Goal: Contribute content

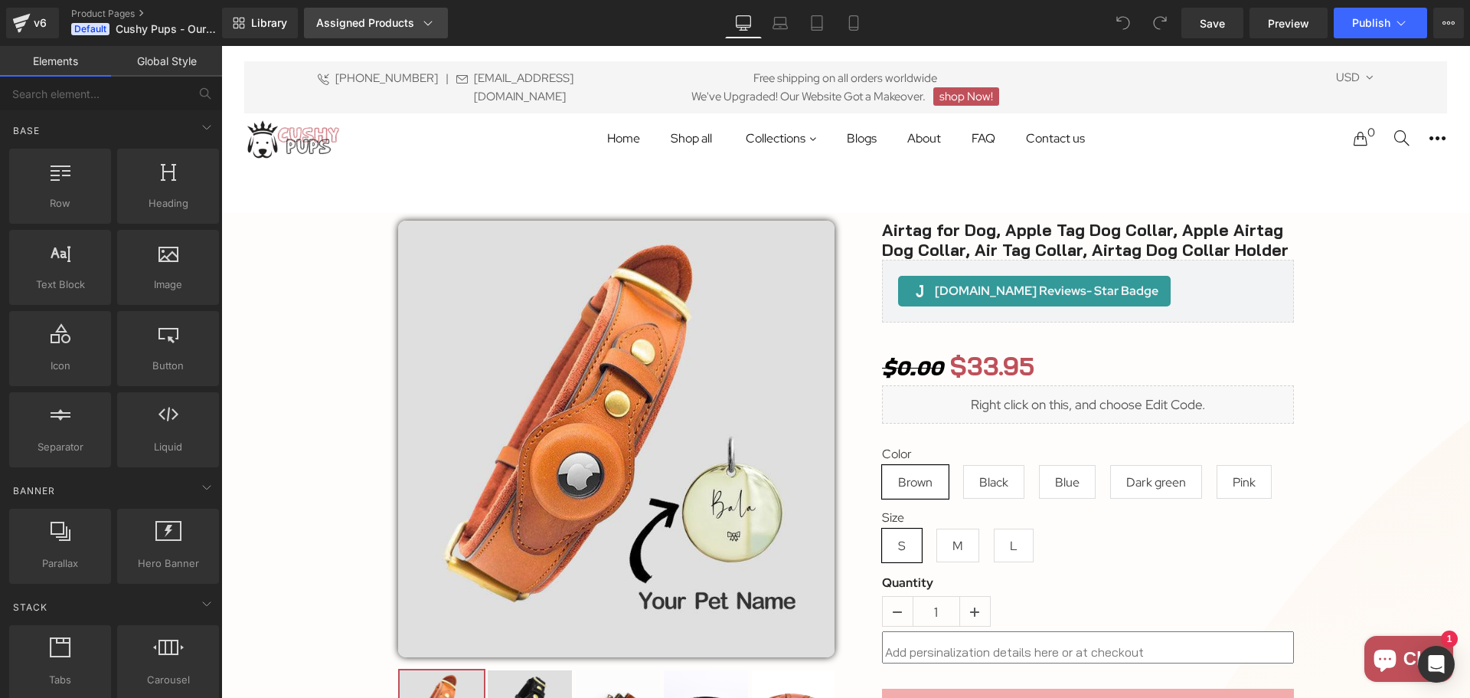
click at [411, 23] on div "Assigned Products" at bounding box center [375, 22] width 119 height 15
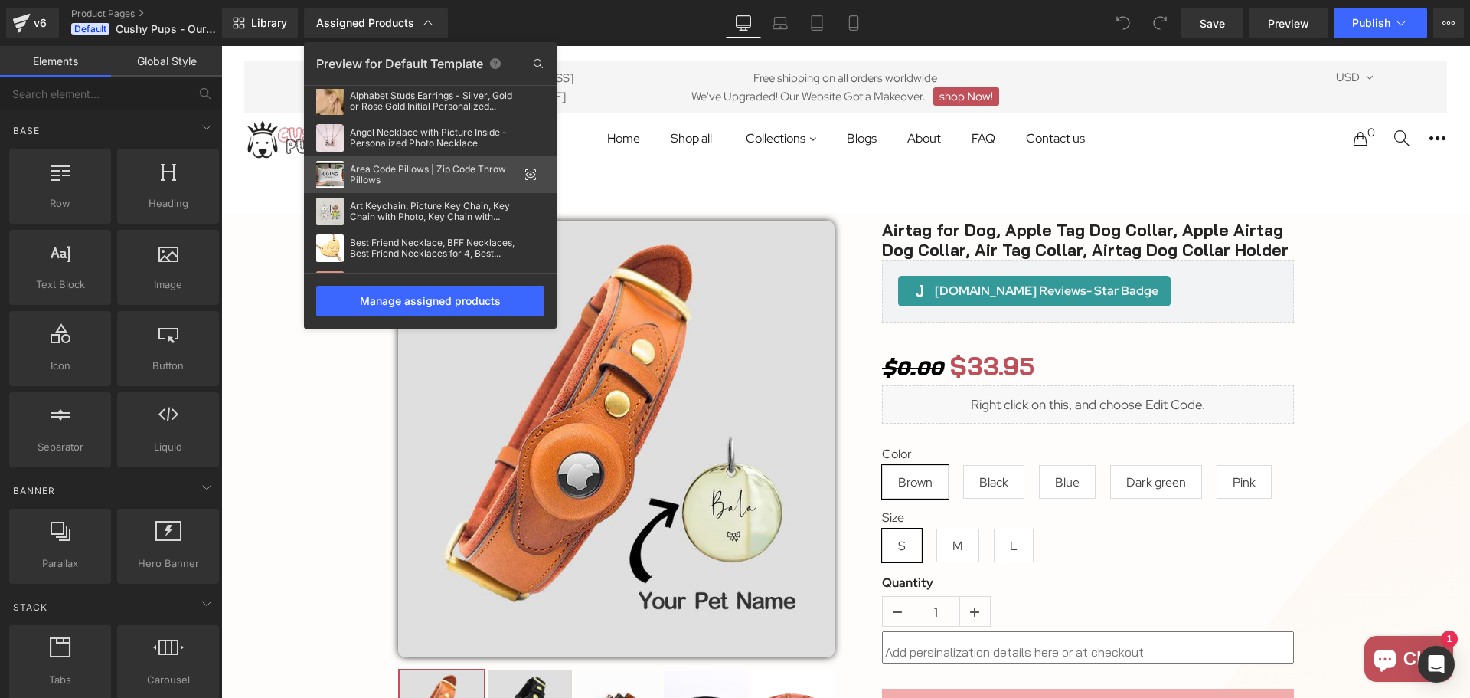
select select "ZA"
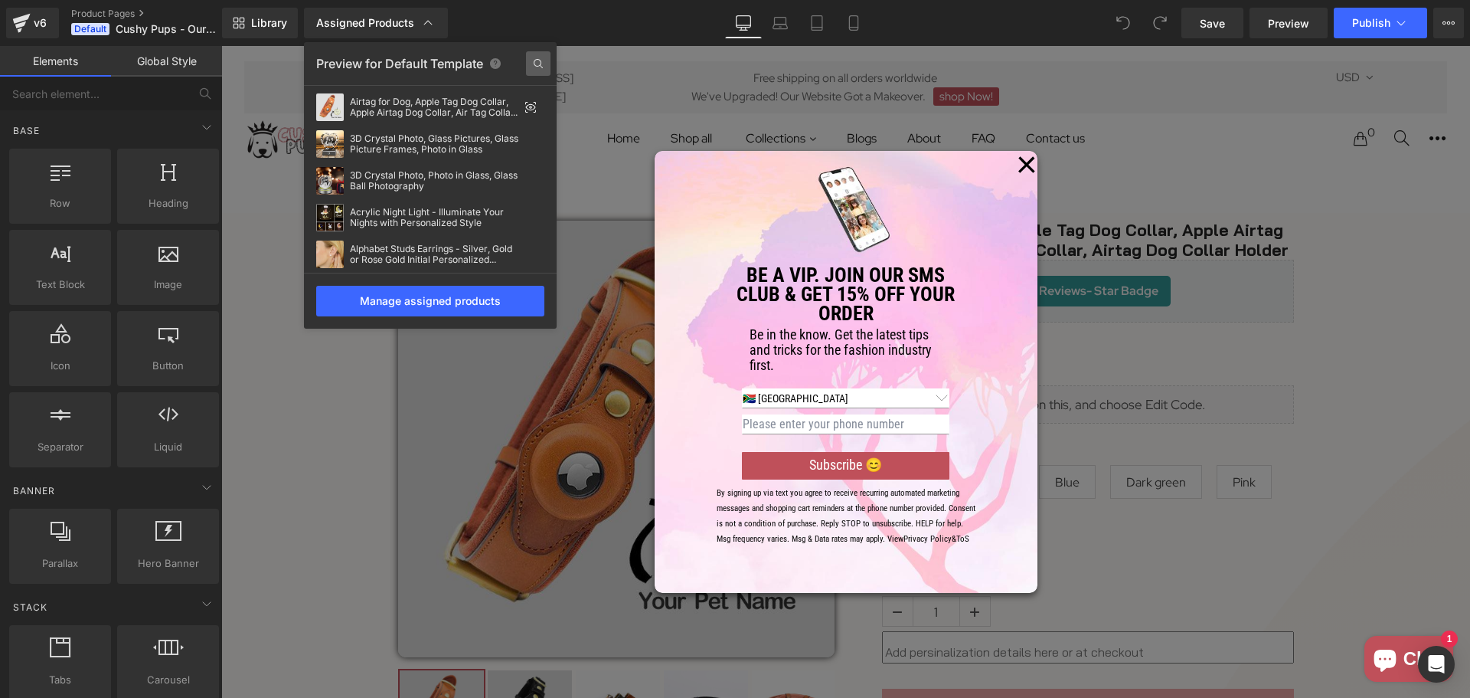
click at [542, 62] on icon at bounding box center [538, 63] width 25 height 25
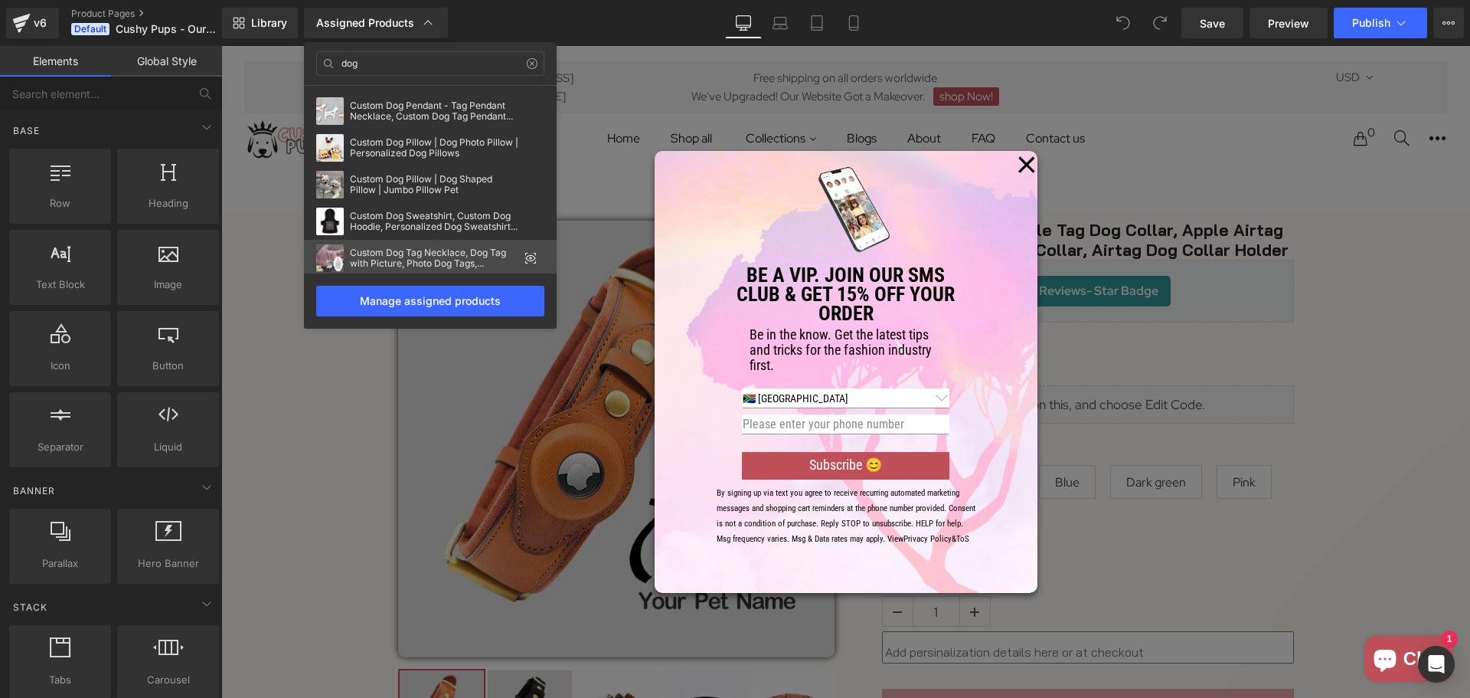
scroll to position [230, 0]
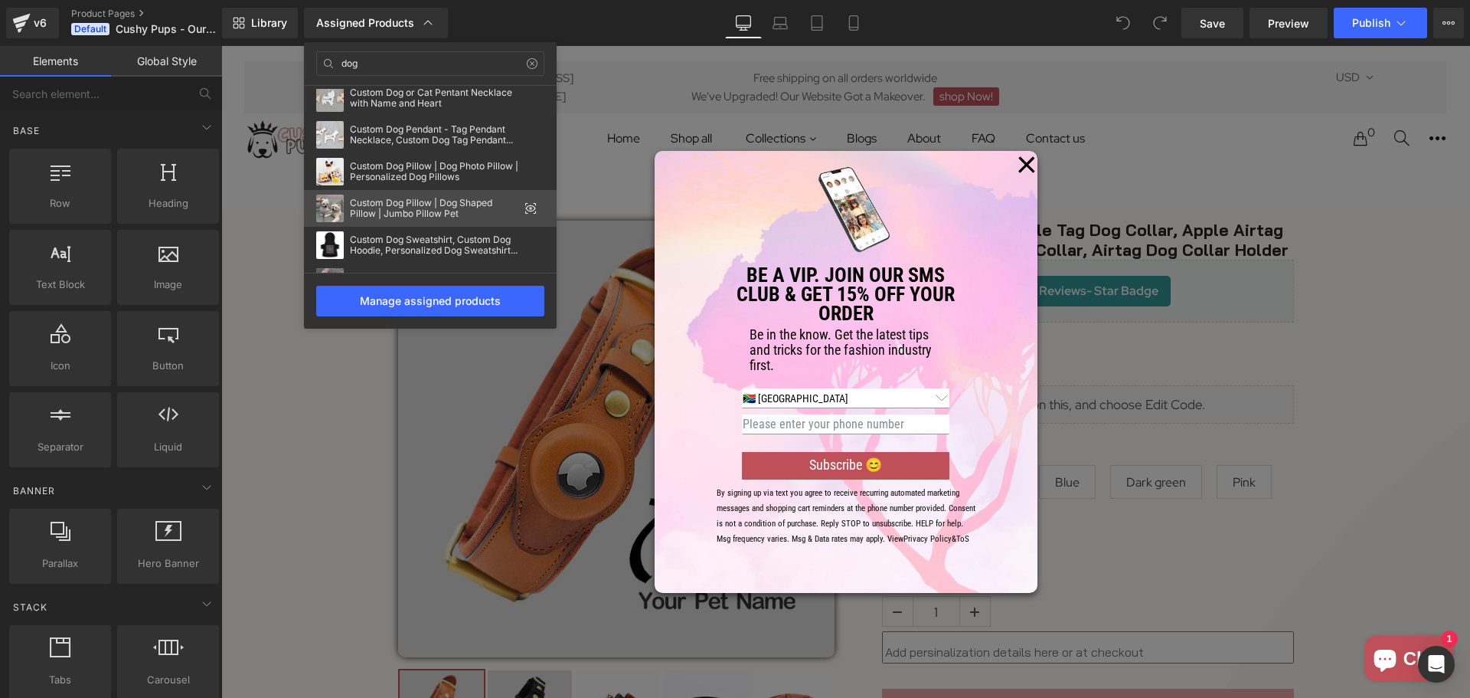
type input "dog"
click at [403, 209] on div "Custom Dog Pillow | Dog Shaped Pillow | Jumbo Pillow Pet" at bounding box center [434, 208] width 168 height 21
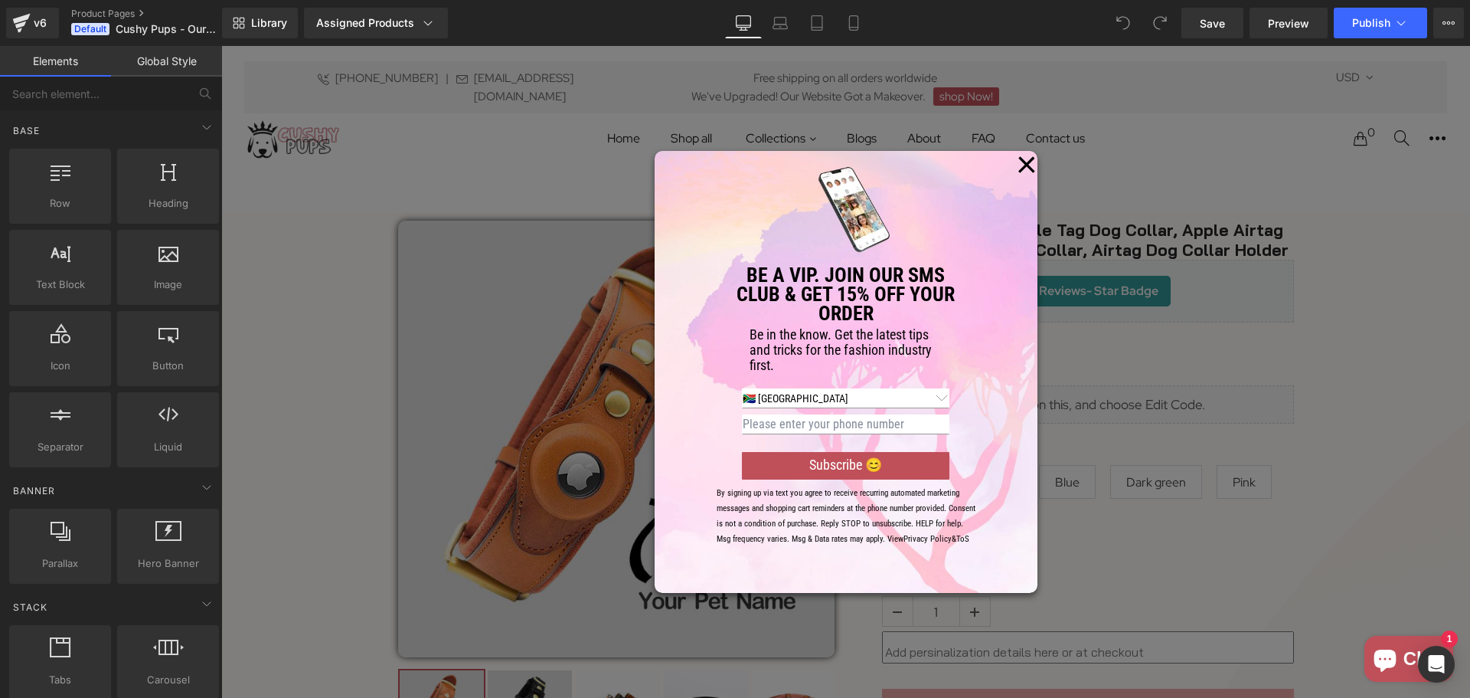
scroll to position [0, 0]
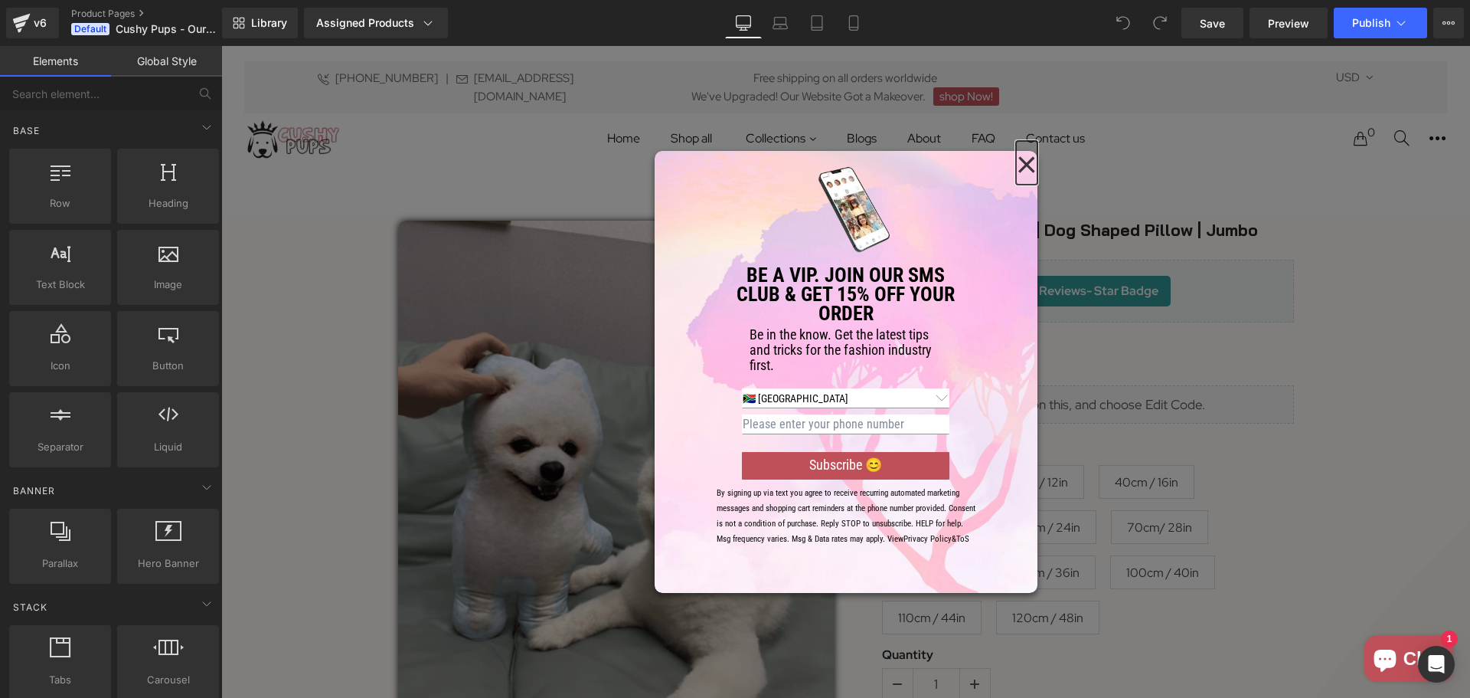
click at [1022, 152] on button "×" at bounding box center [1026, 163] width 21 height 25
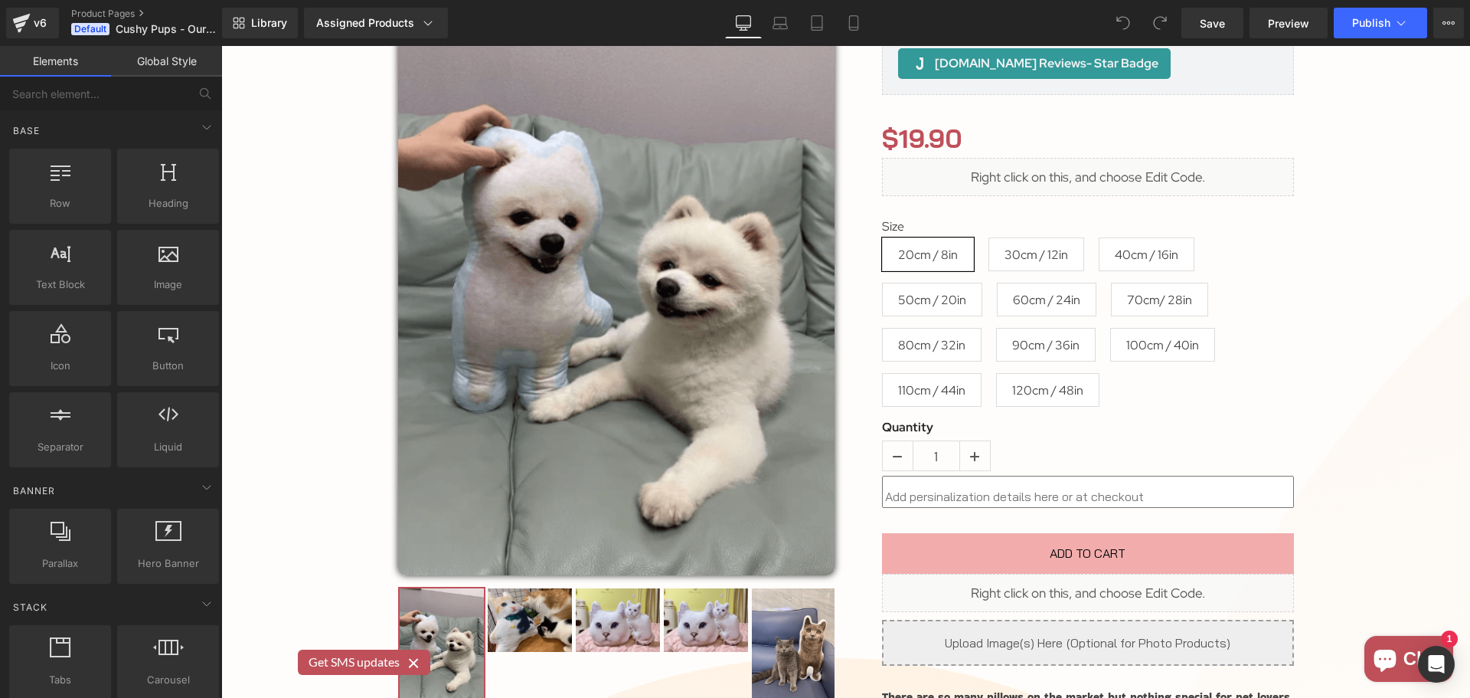
scroll to position [153, 0]
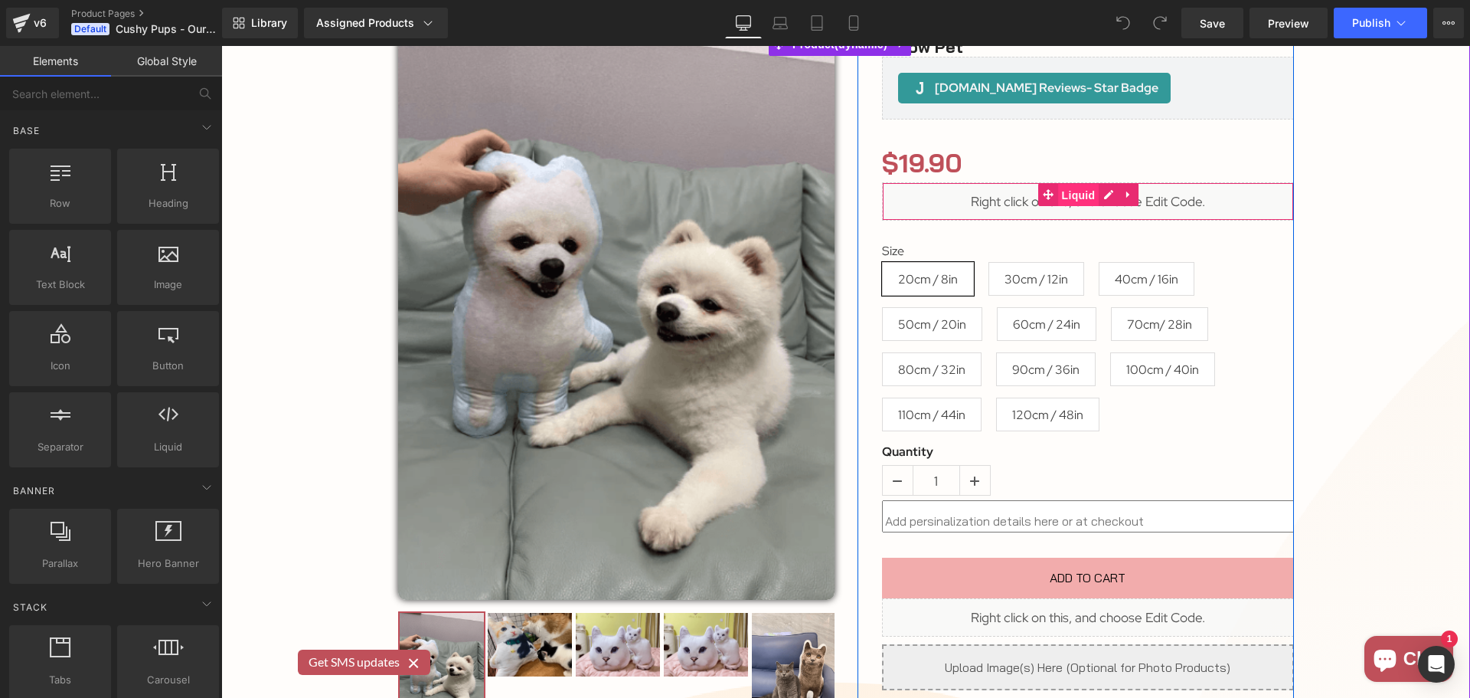
click at [1071, 195] on span "Liquid" at bounding box center [1078, 195] width 41 height 23
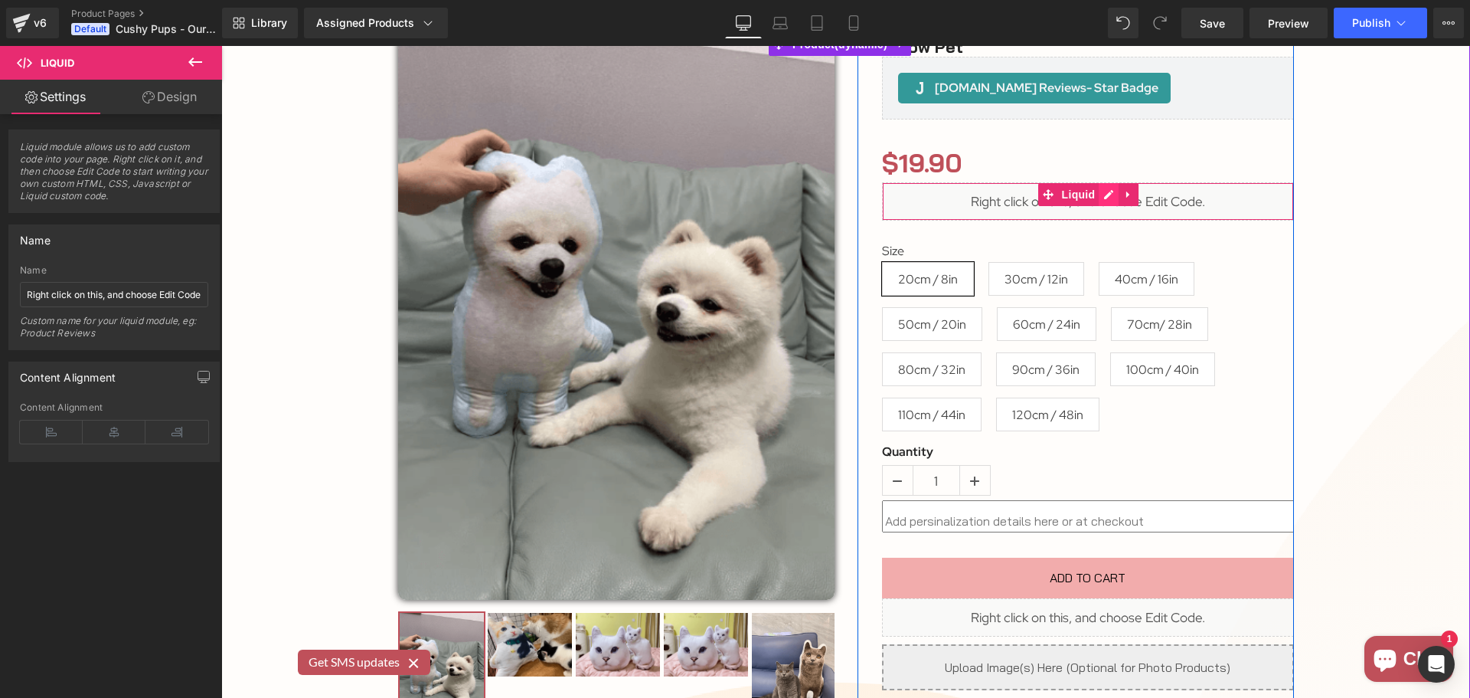
click at [1099, 195] on div "Liquid" at bounding box center [1088, 201] width 412 height 38
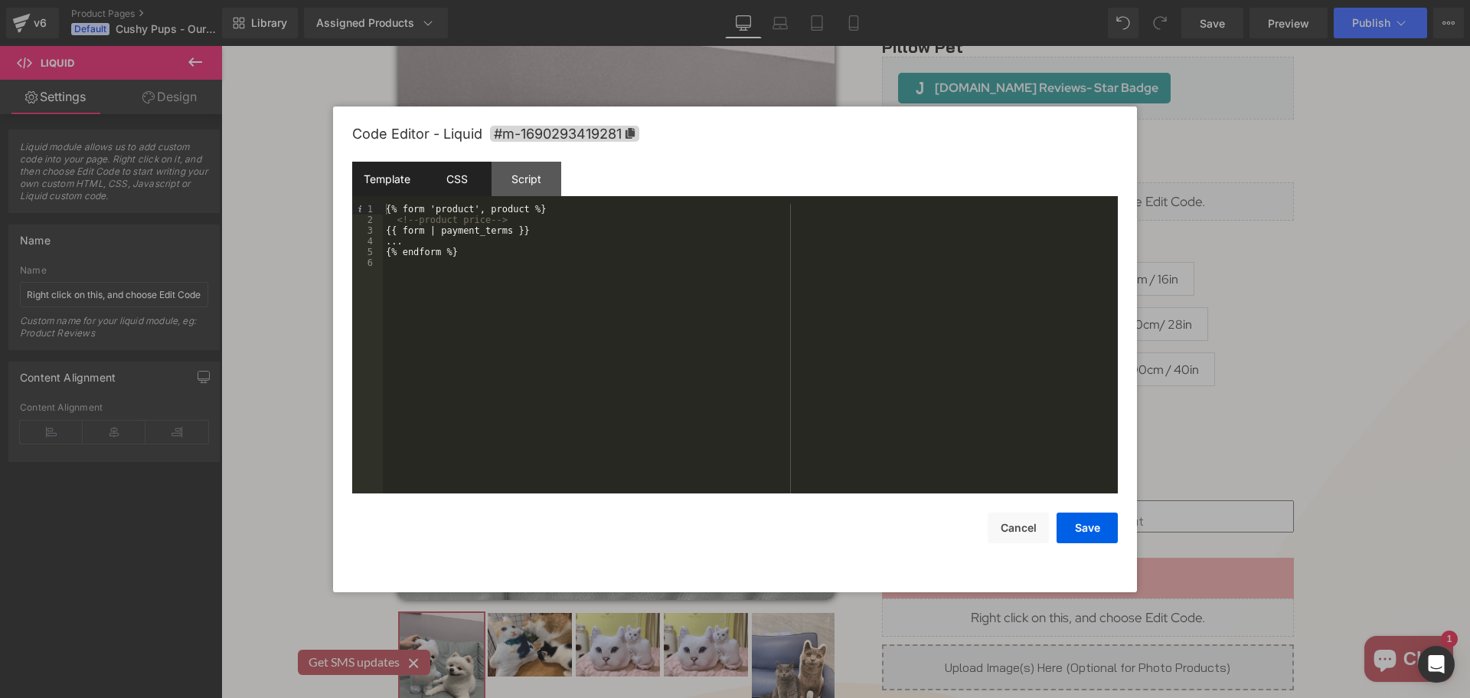
click at [464, 183] on div "CSS" at bounding box center [457, 179] width 70 height 34
click at [518, 176] on div "Script" at bounding box center [527, 179] width 70 height 34
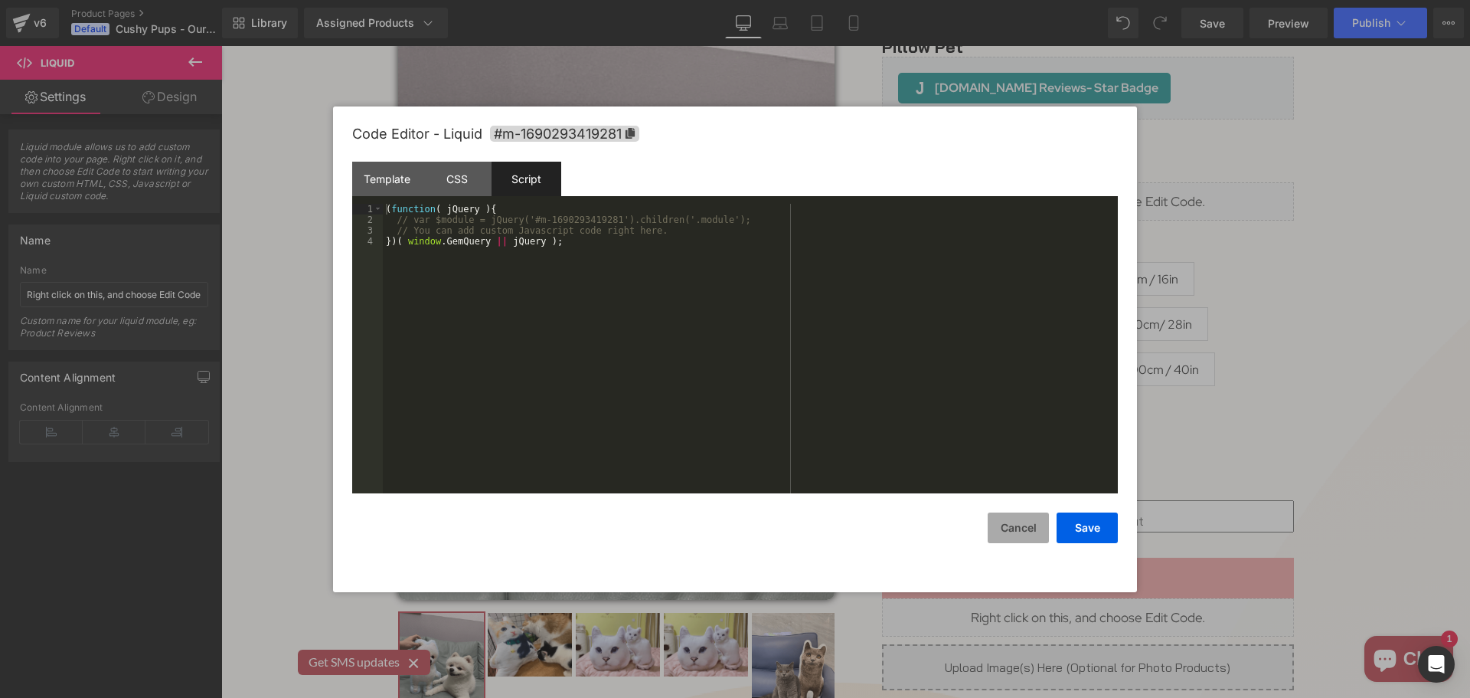
click at [1026, 521] on button "Cancel" at bounding box center [1018, 527] width 61 height 31
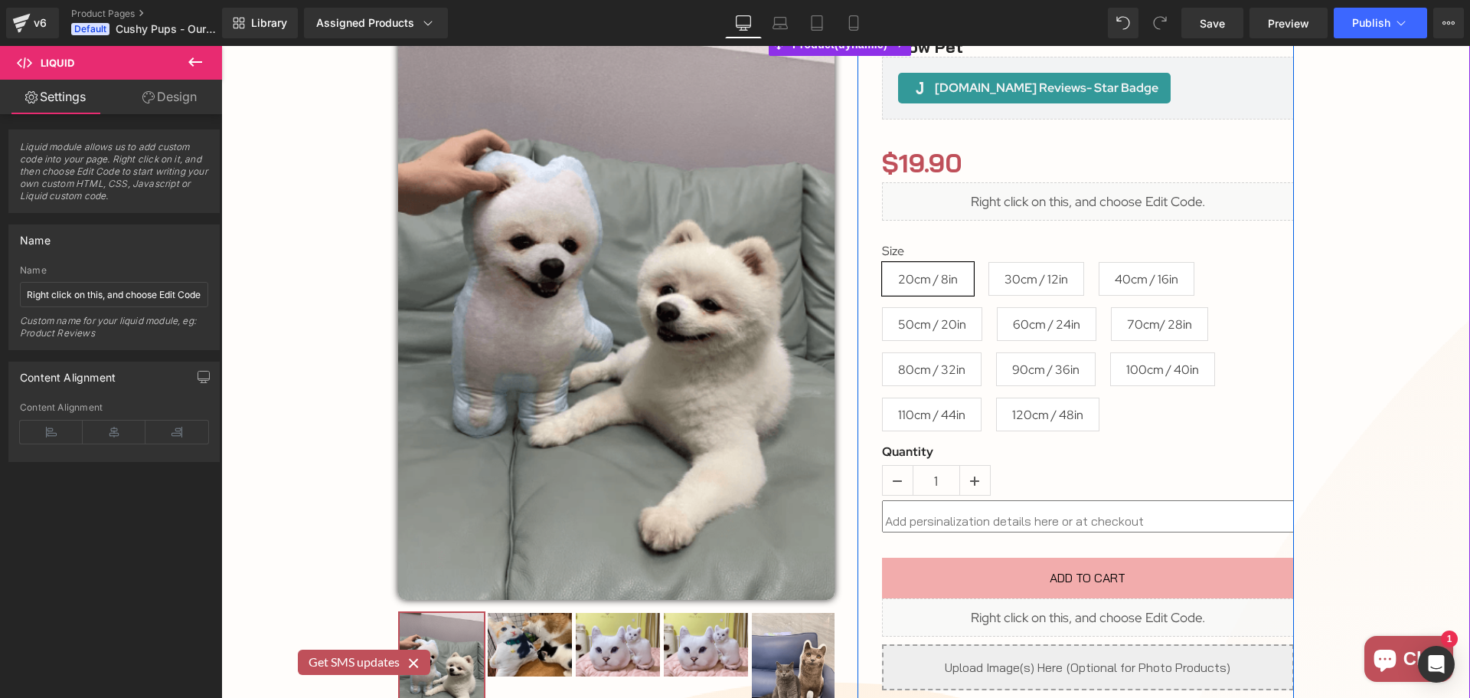
click at [1101, 612] on icon at bounding box center [1105, 611] width 8 height 8
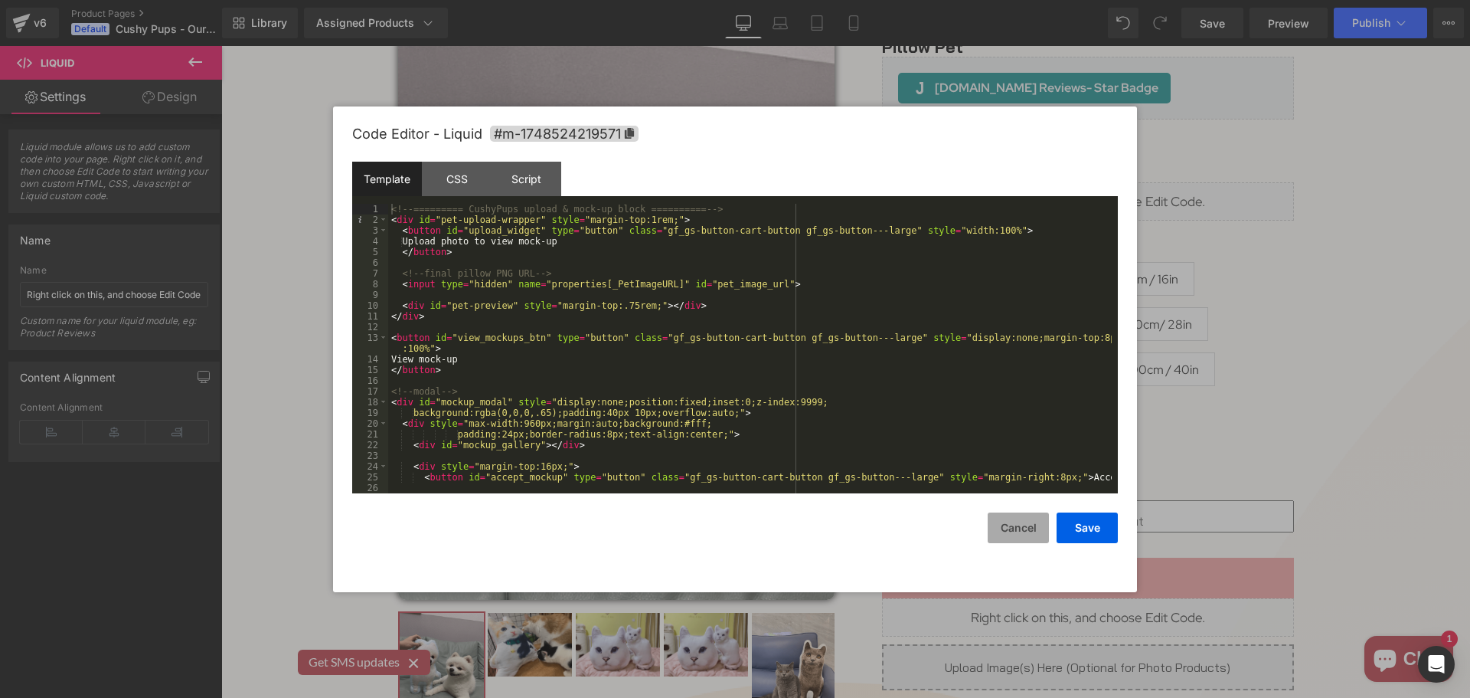
click at [1032, 525] on button "Cancel" at bounding box center [1018, 527] width 61 height 31
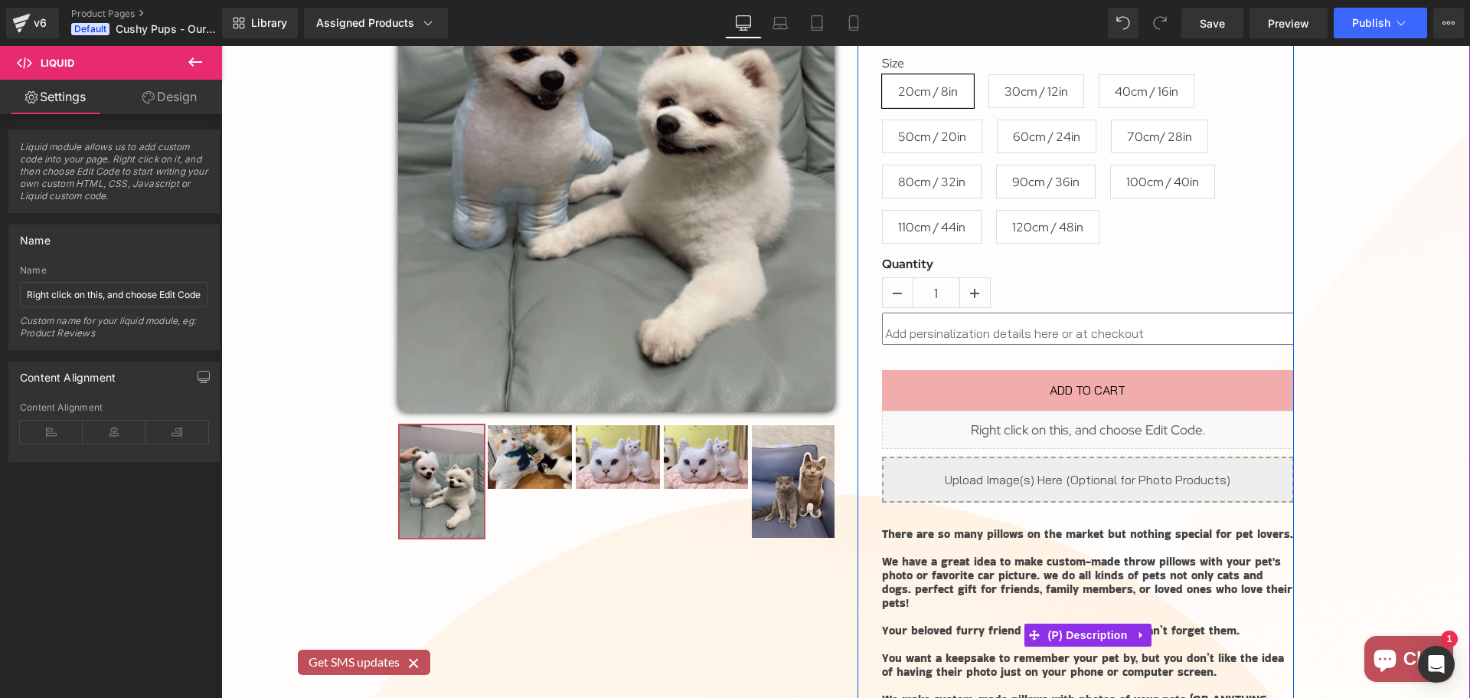
scroll to position [306, 0]
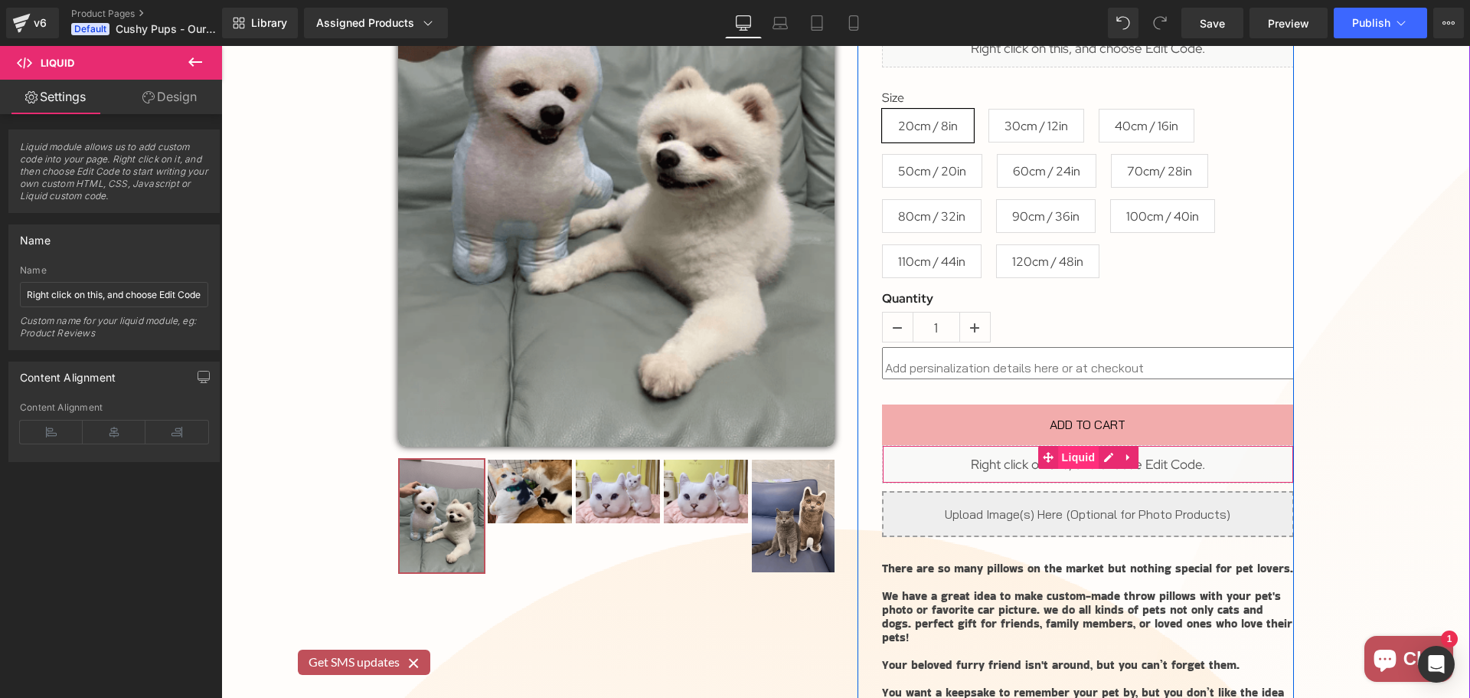
click at [1063, 454] on span "Liquid" at bounding box center [1078, 457] width 41 height 23
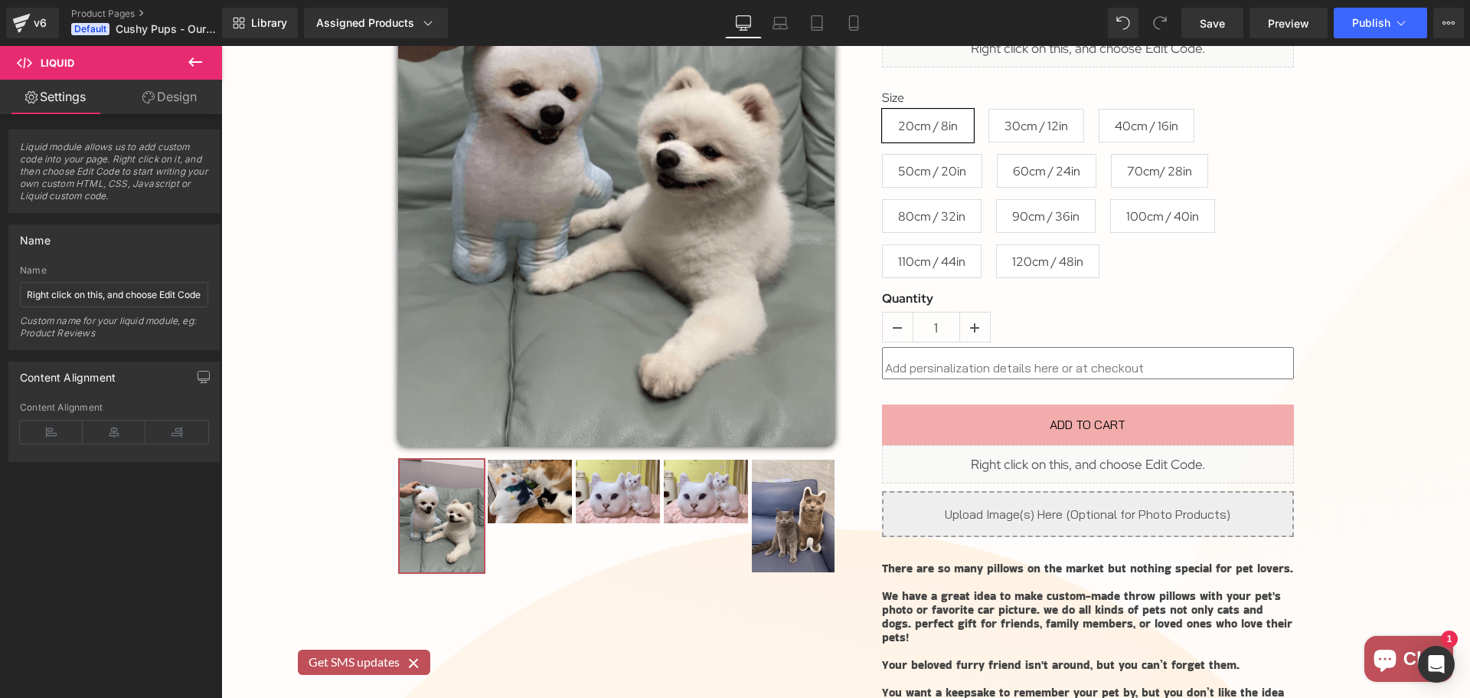
click at [188, 64] on icon at bounding box center [195, 62] width 18 height 18
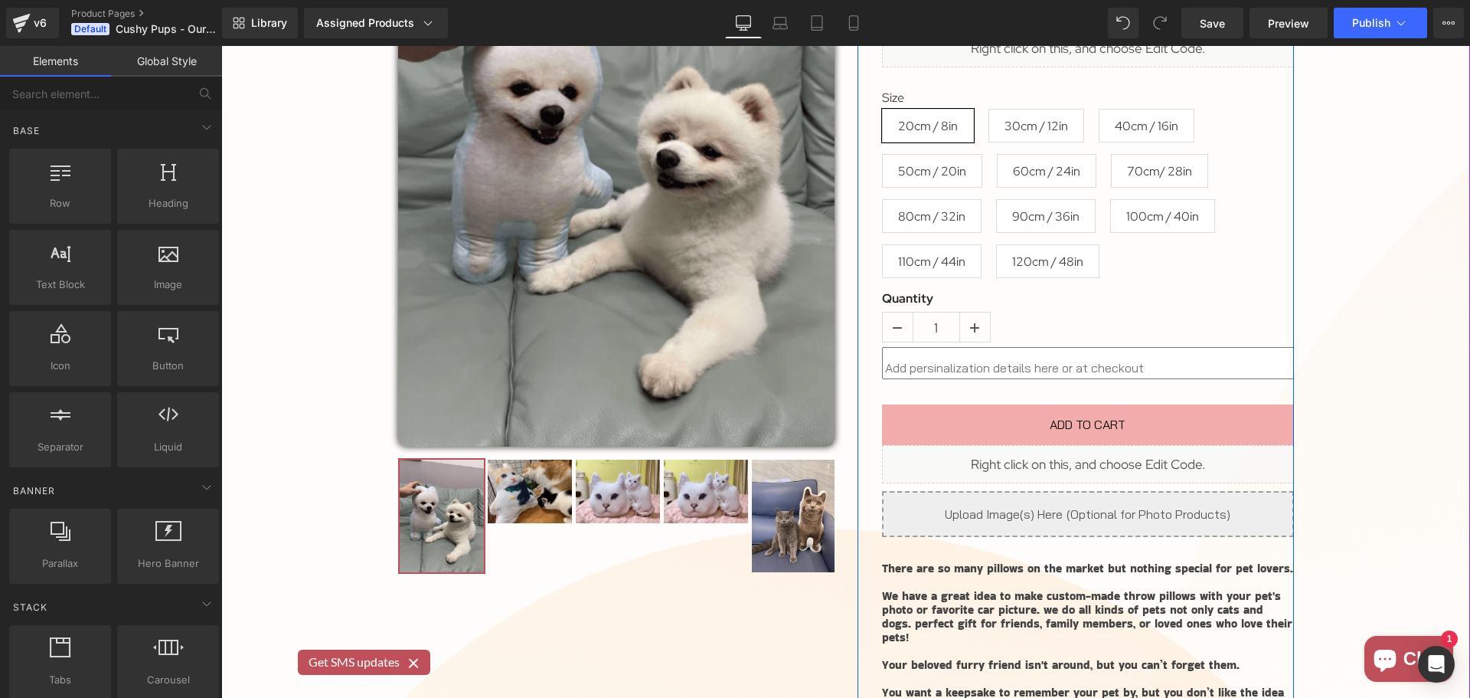
click at [1099, 459] on div "Liquid" at bounding box center [1088, 464] width 412 height 38
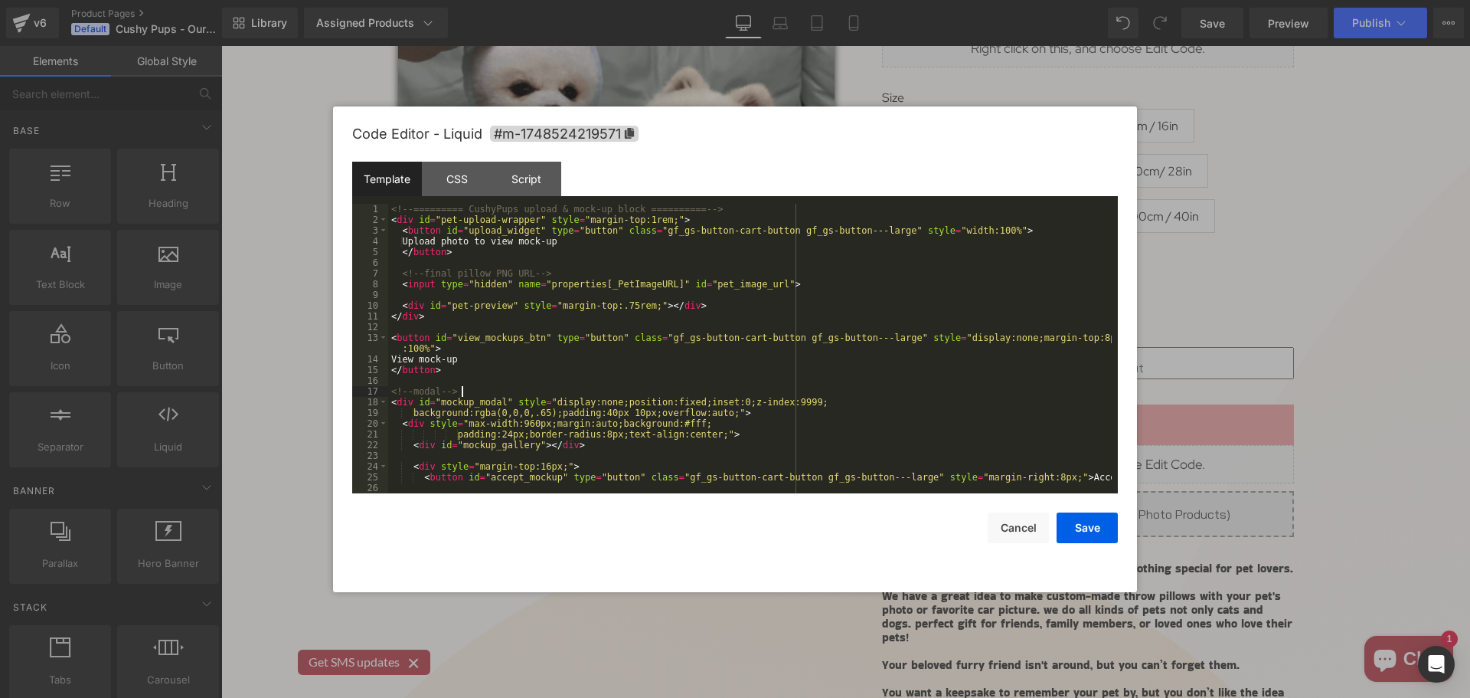
click at [700, 391] on div "<!-- ========= CushyPups upload & mock-up block ========== --> < div id = "pet-…" at bounding box center [750, 359] width 724 height 311
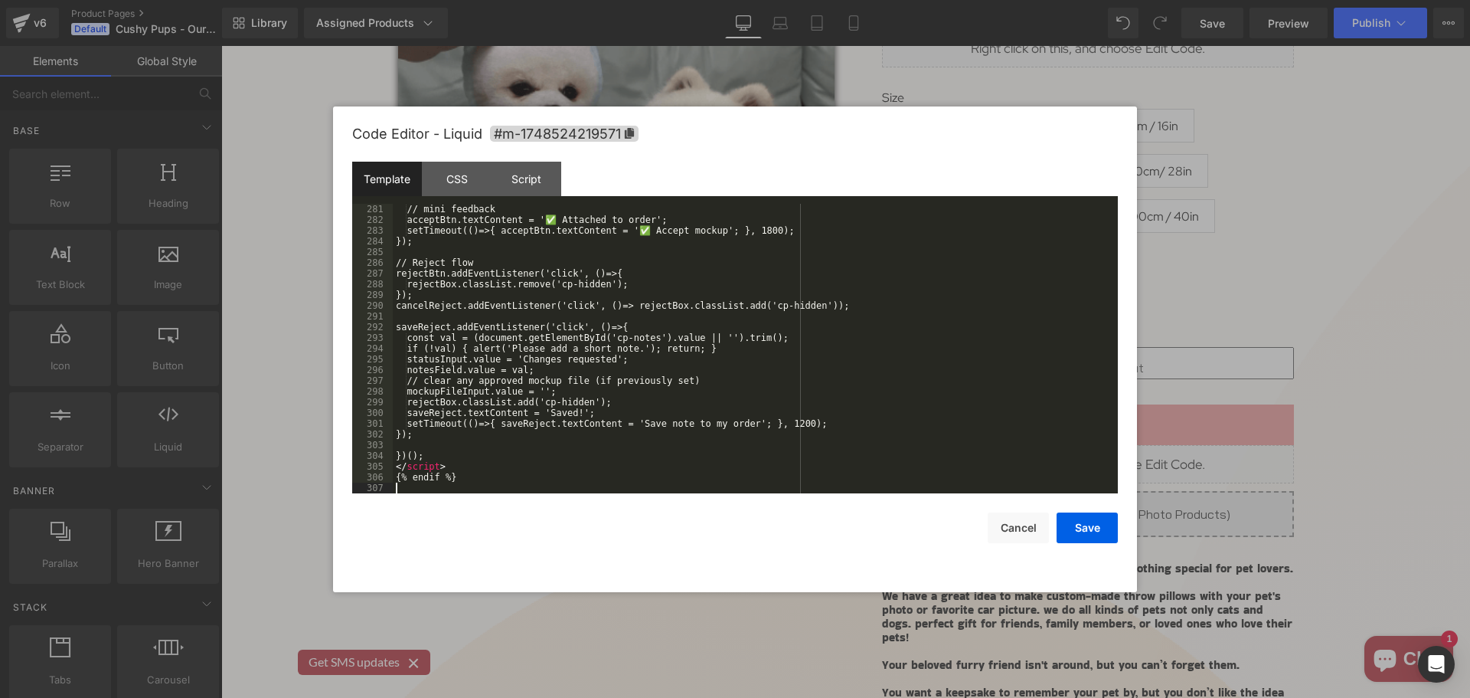
scroll to position [3056, 0]
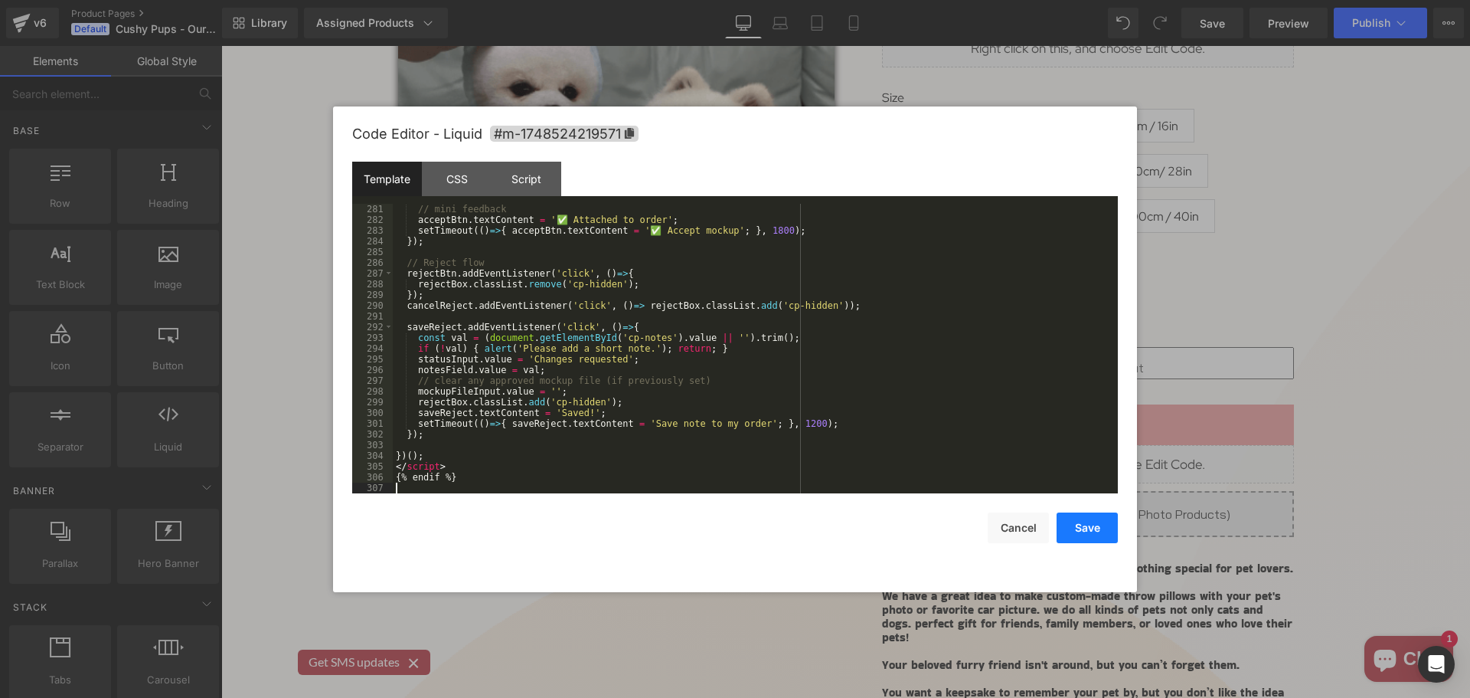
click at [1088, 522] on button "Save" at bounding box center [1087, 527] width 61 height 31
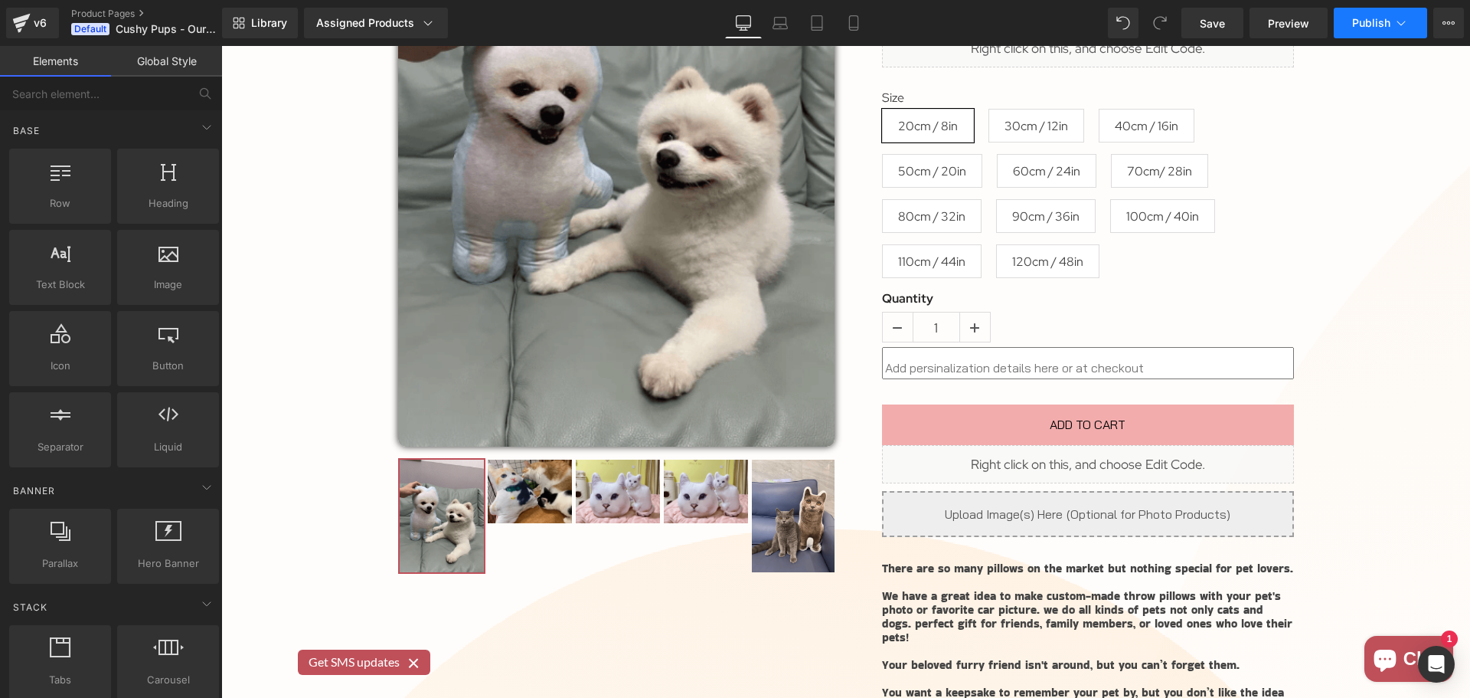
click at [1368, 22] on span "Publish" at bounding box center [1371, 23] width 38 height 12
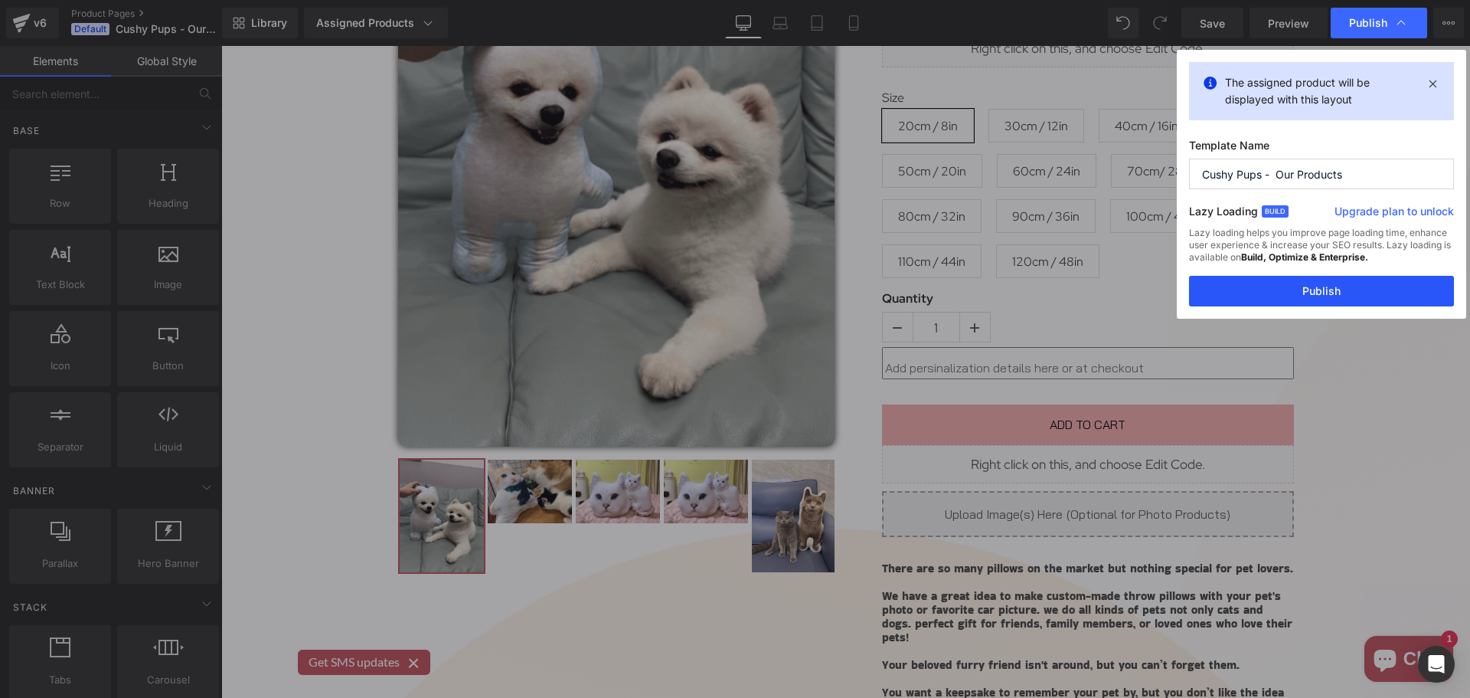
click at [1351, 296] on button "Publish" at bounding box center [1321, 291] width 265 height 31
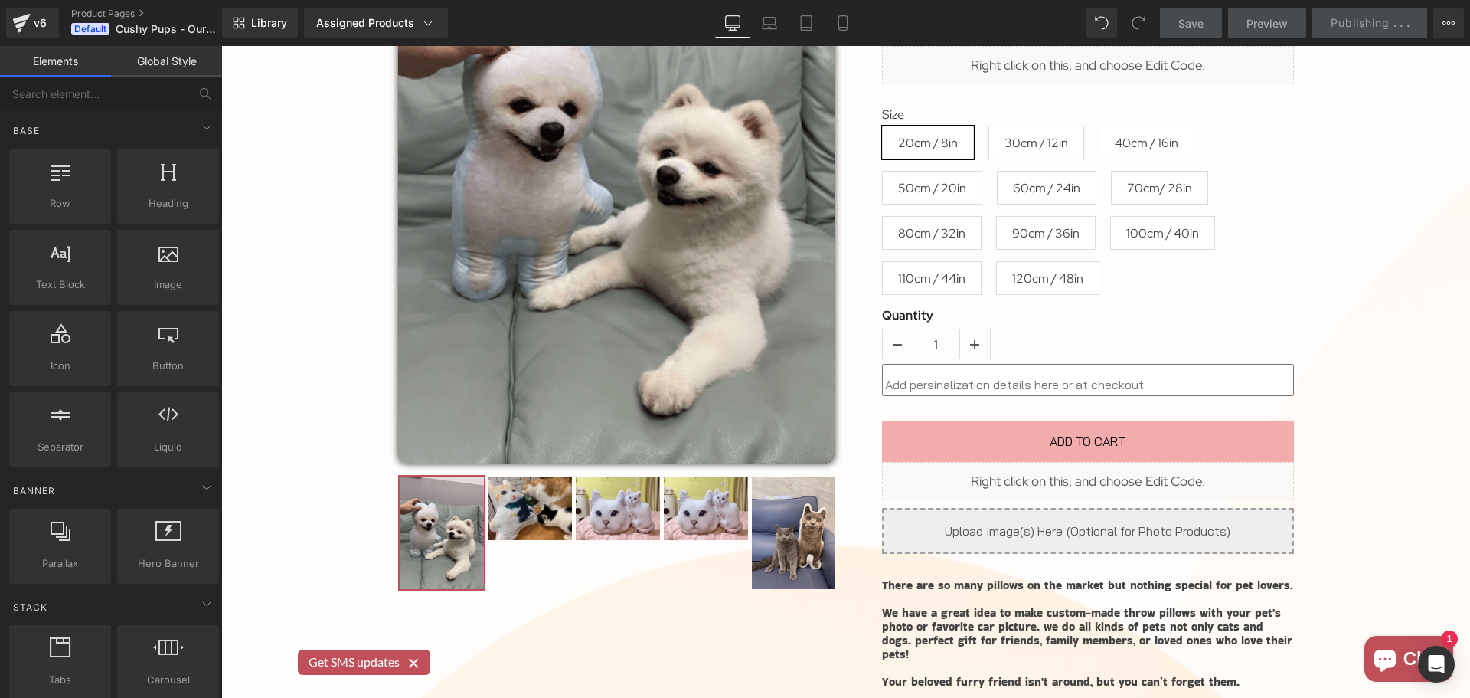
scroll to position [153, 0]
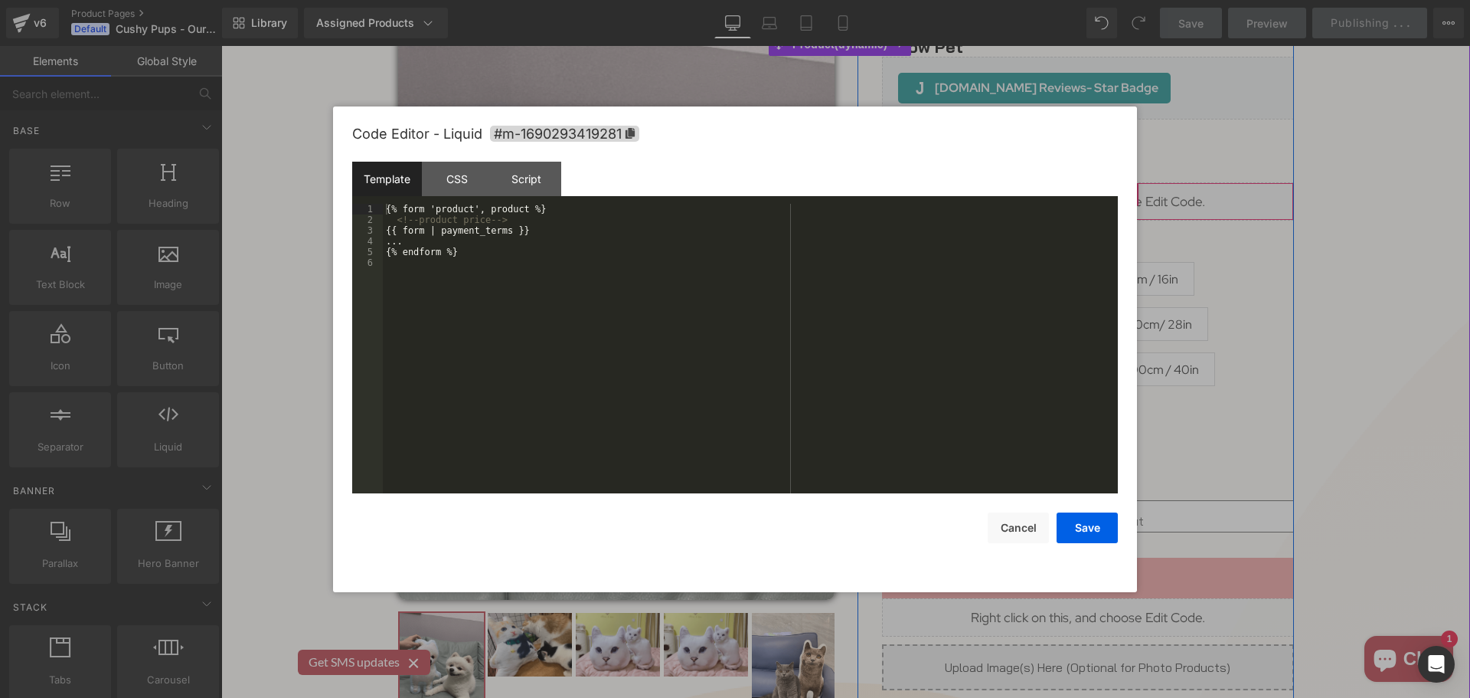
click at [1109, 194] on link at bounding box center [1109, 194] width 20 height 23
click at [460, 188] on div "CSS" at bounding box center [457, 179] width 70 height 34
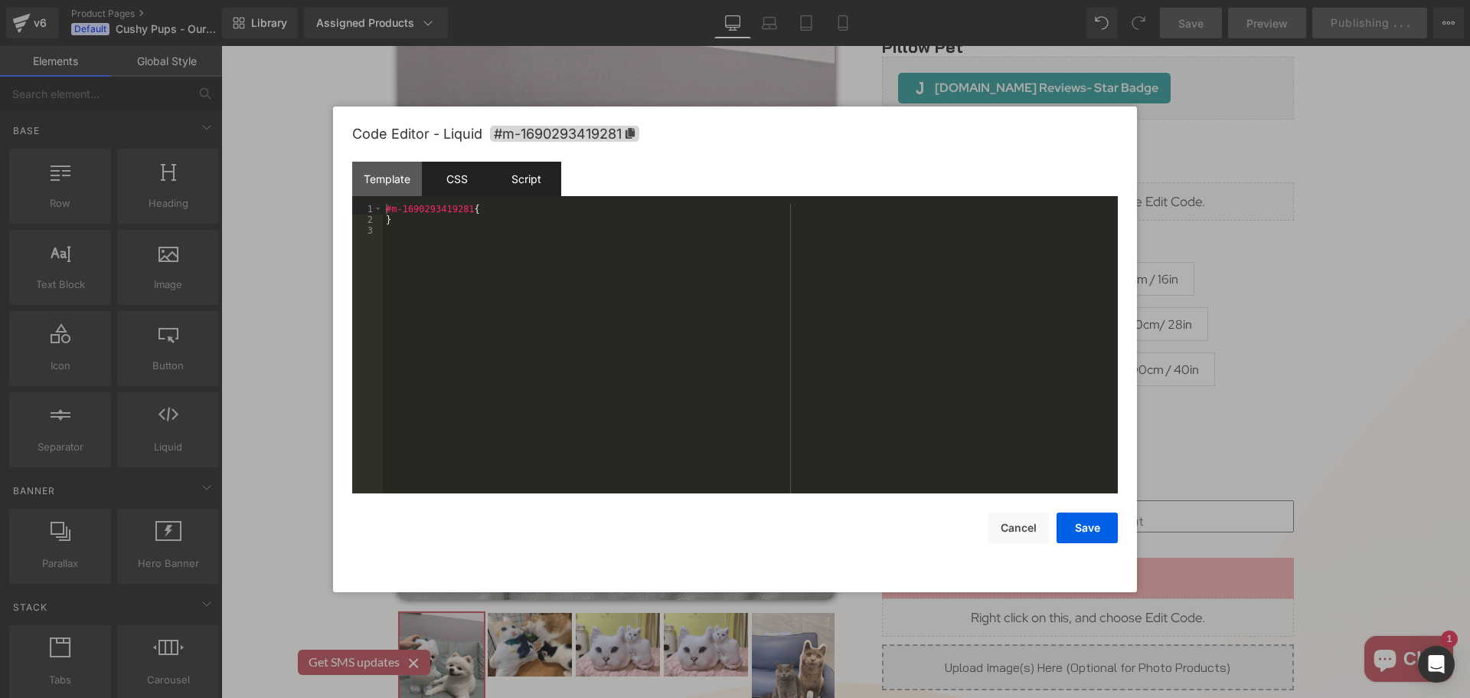
click at [513, 184] on div "Script" at bounding box center [527, 179] width 70 height 34
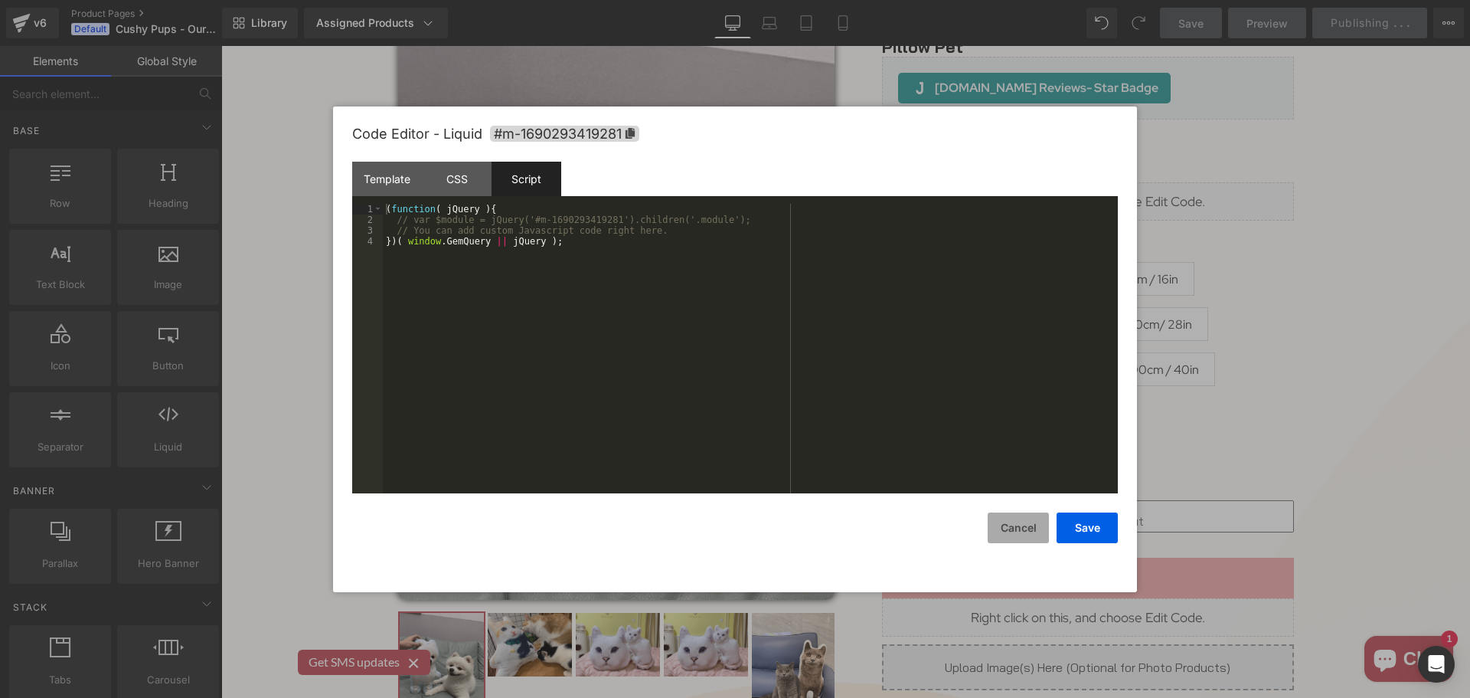
click at [1030, 520] on button "Cancel" at bounding box center [1018, 527] width 61 height 31
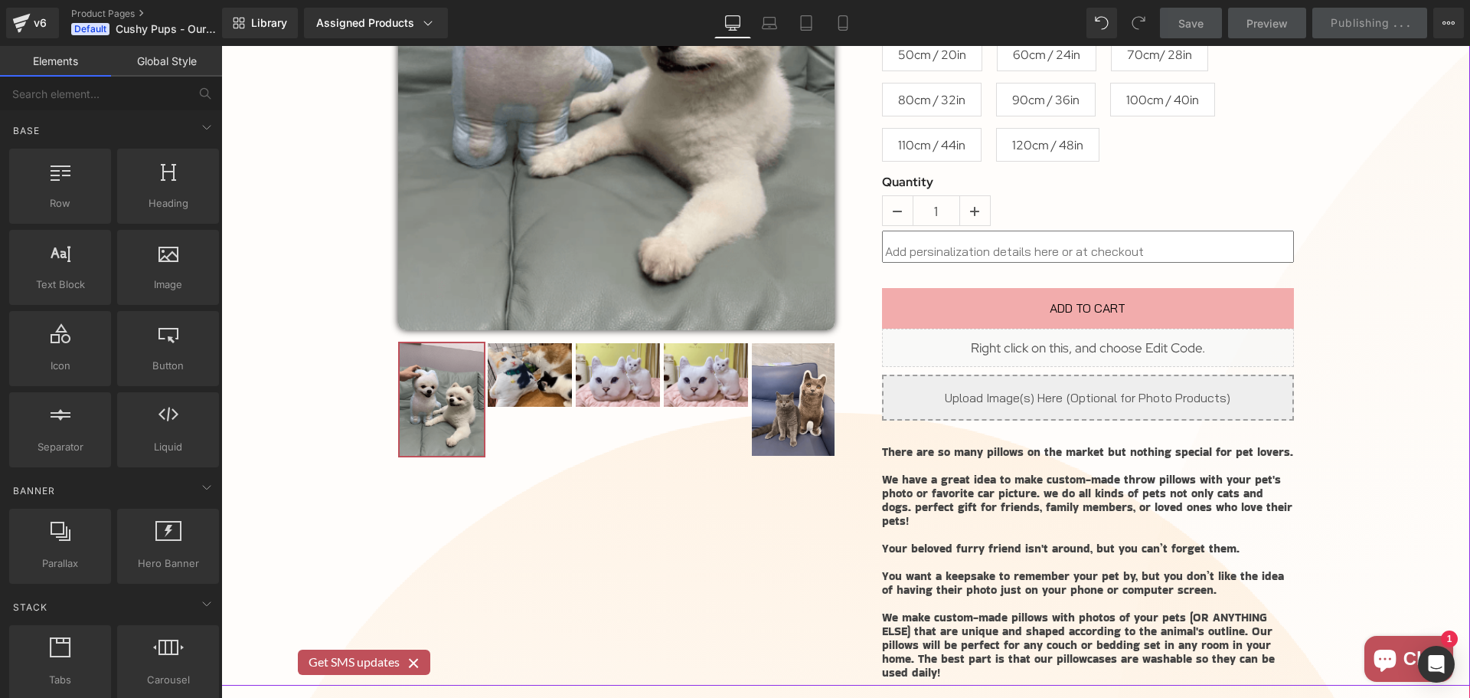
scroll to position [230, 0]
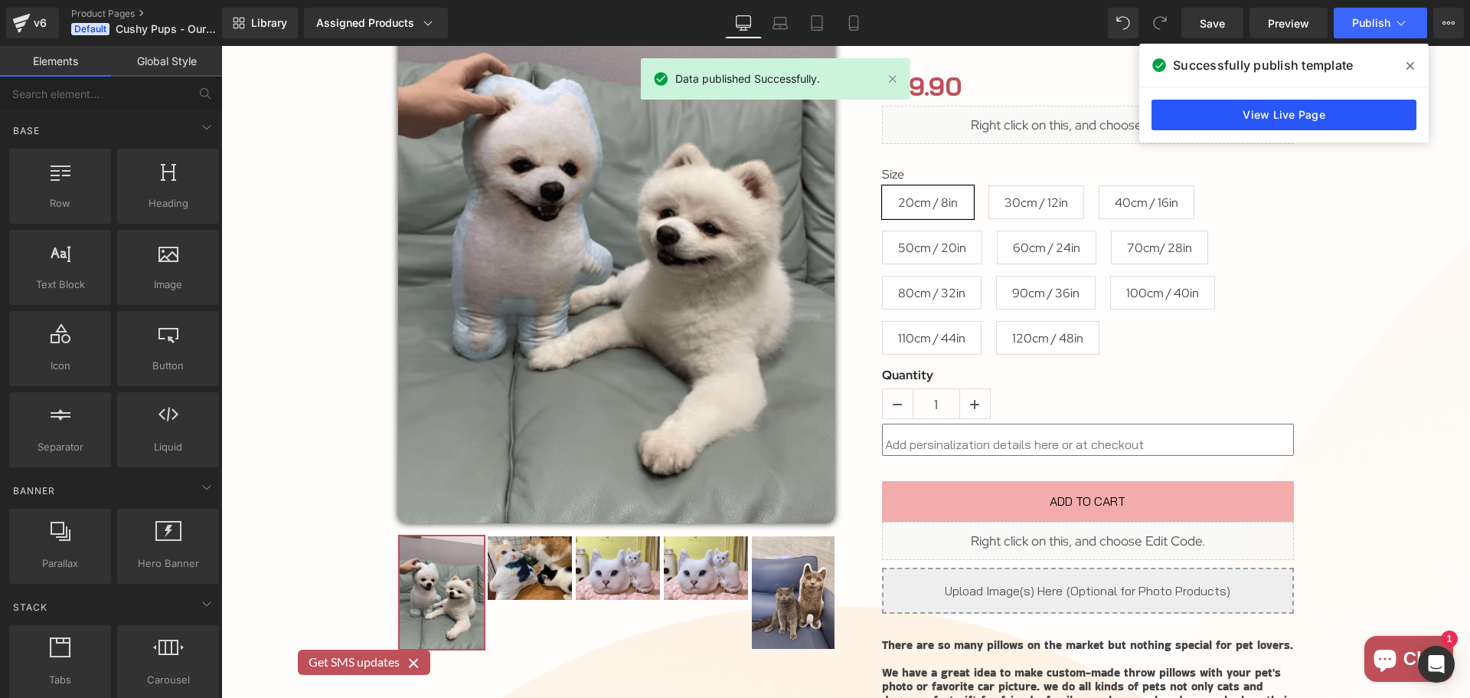
click at [1306, 115] on link "View Live Page" at bounding box center [1284, 115] width 265 height 31
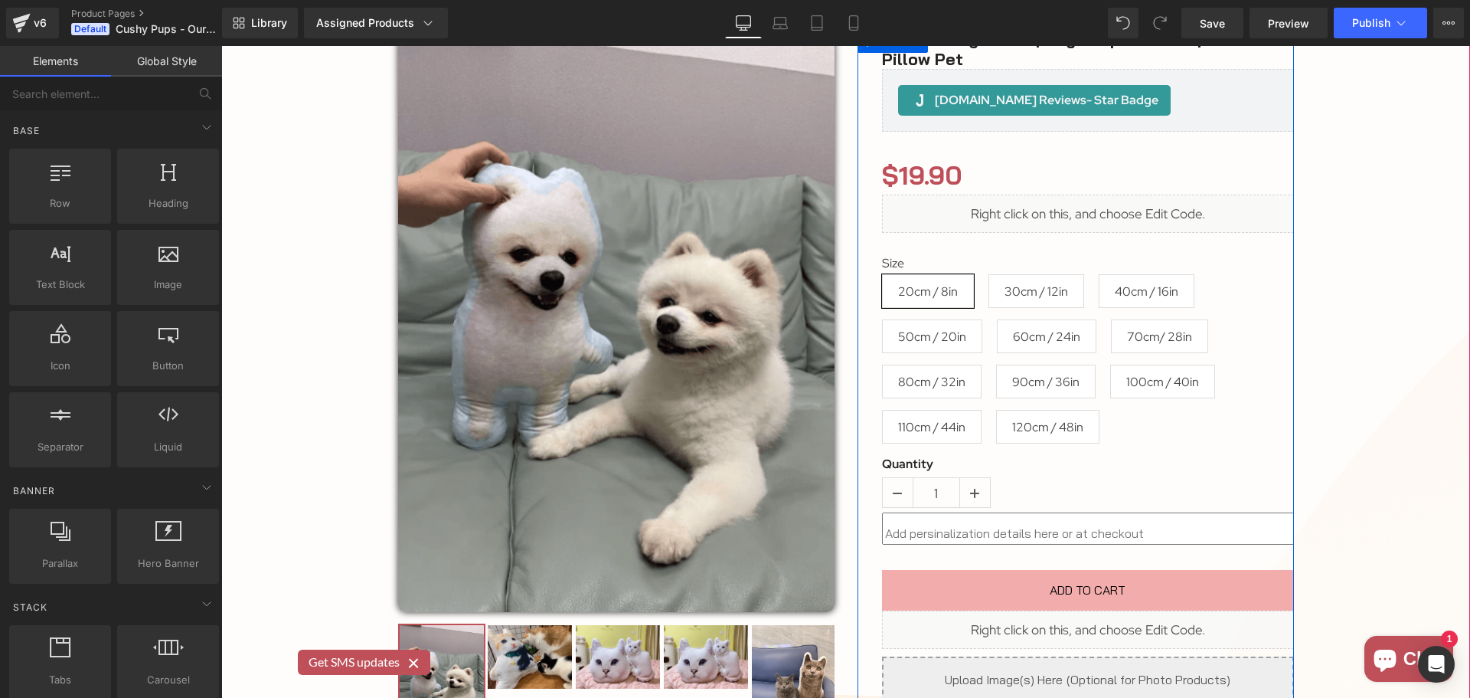
scroll to position [306, 0]
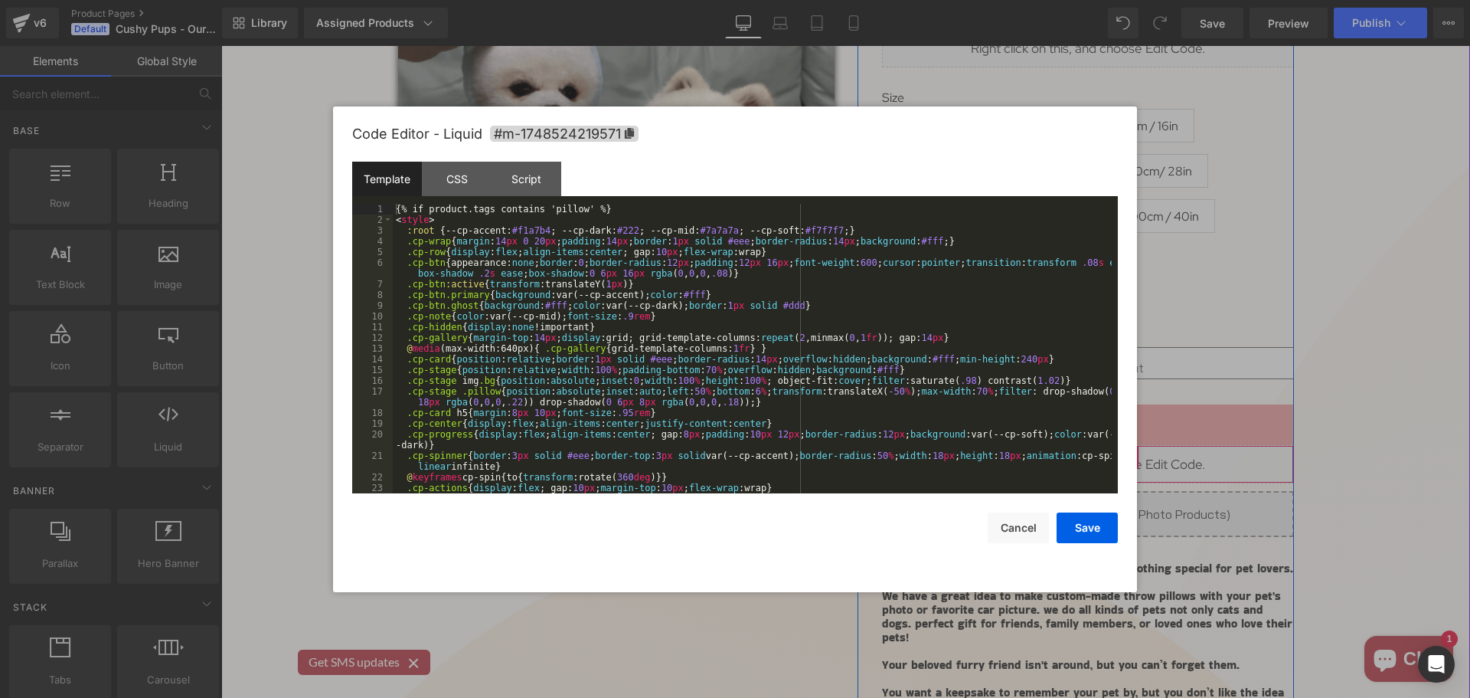
click at [1107, 458] on div "Liquid" at bounding box center [1088, 464] width 412 height 38
click at [789, 350] on div "{% if product.tags contains 'pillow' %} < style > :root { --cp-accent: #f1a7b4 …" at bounding box center [752, 359] width 719 height 311
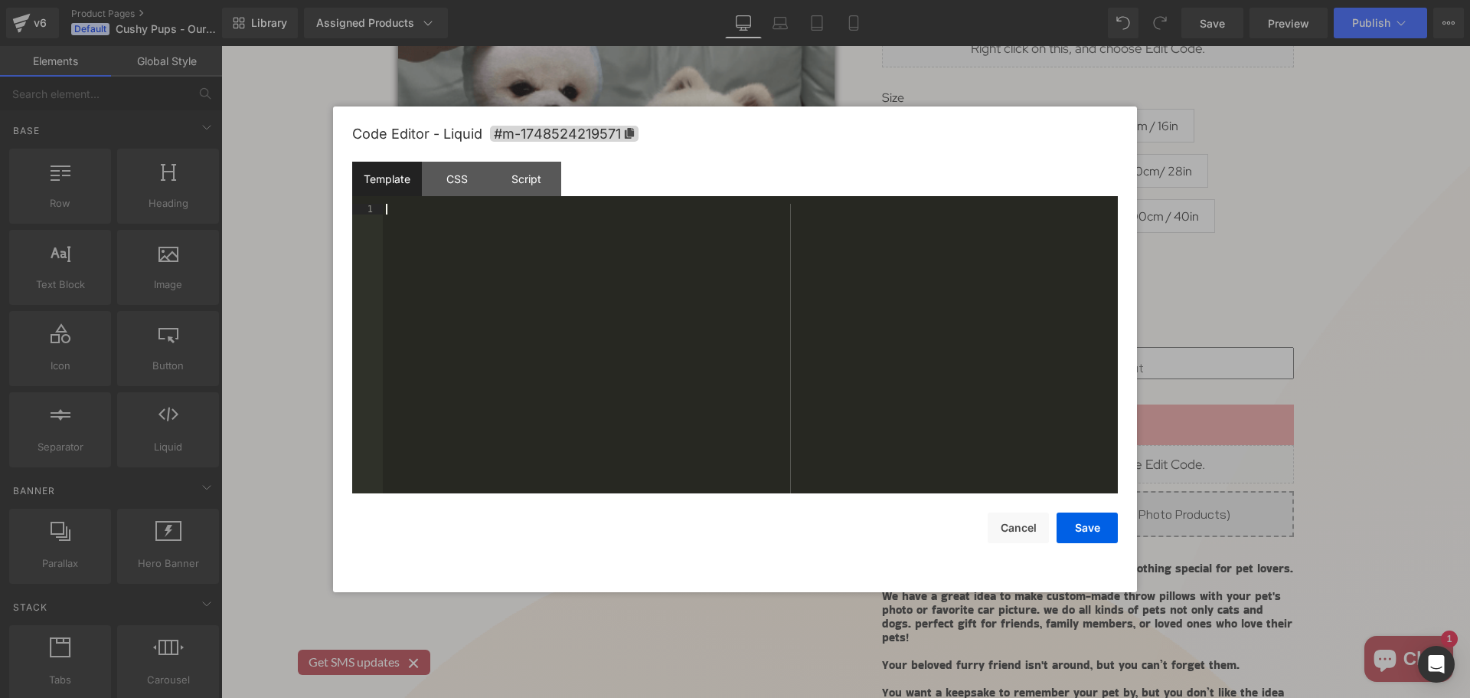
scroll to position [3077, 0]
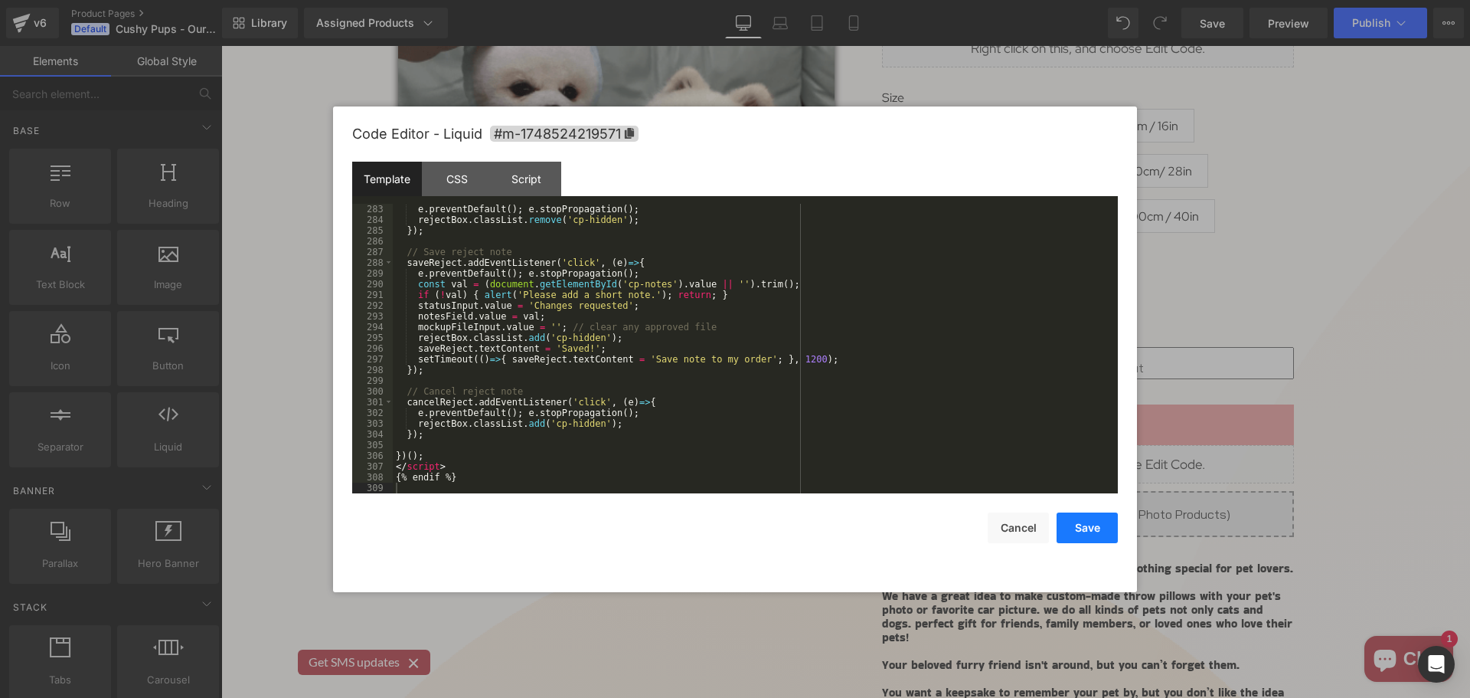
click at [1102, 534] on button "Save" at bounding box center [1087, 527] width 61 height 31
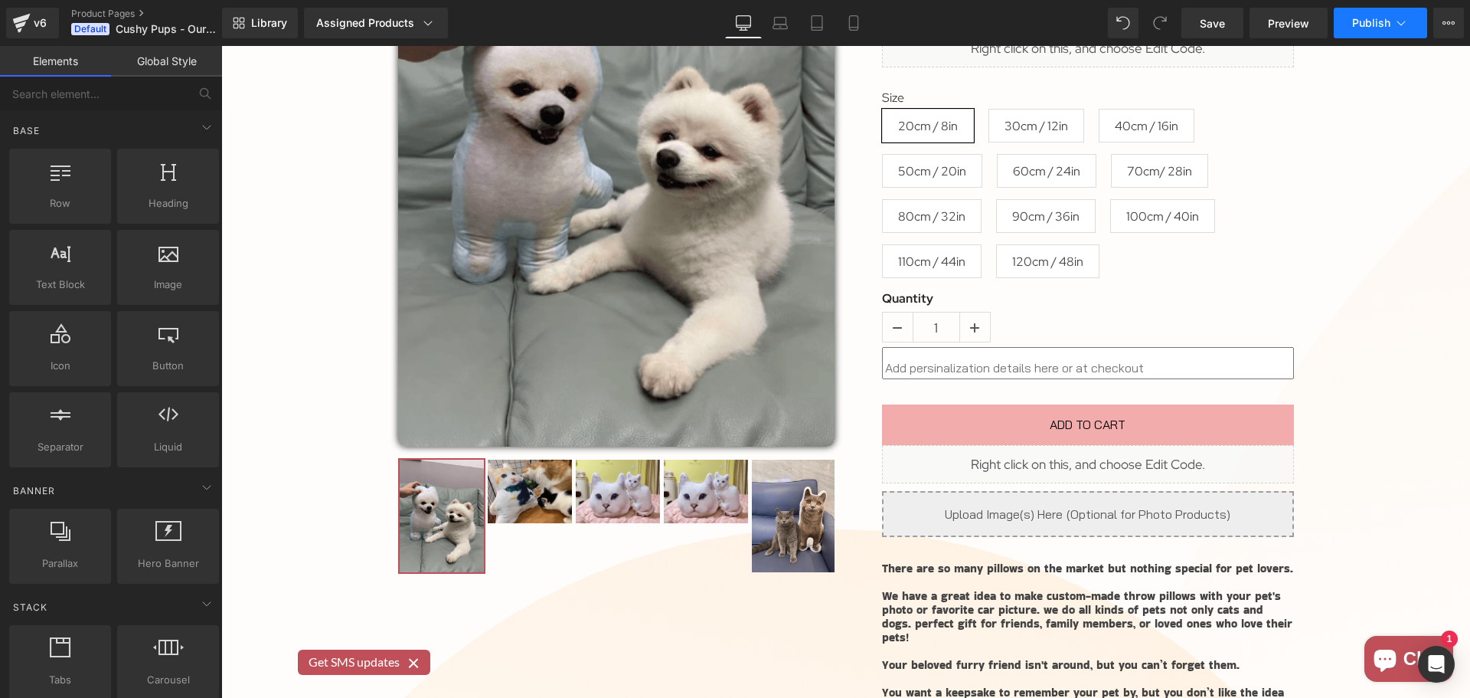
click at [1375, 27] on span "Publish" at bounding box center [1371, 23] width 38 height 12
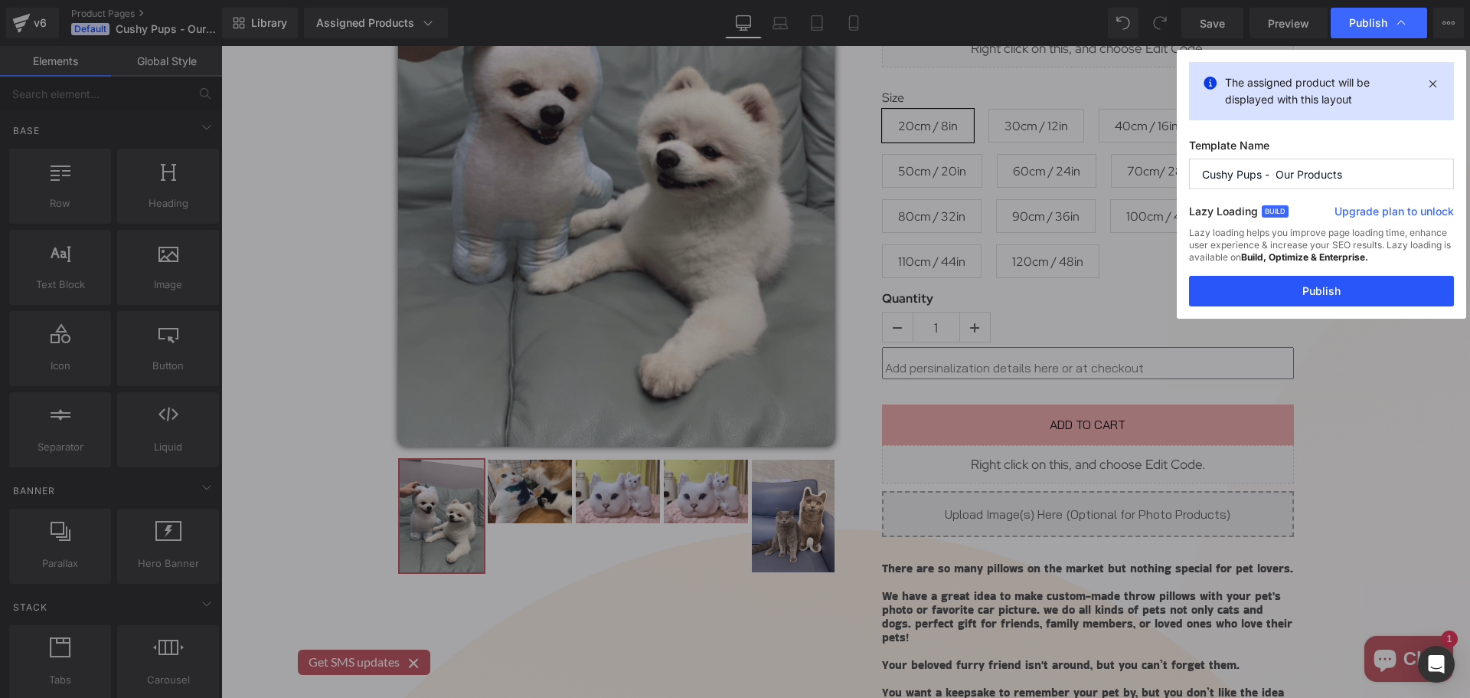
click at [1360, 283] on button "Publish" at bounding box center [1321, 291] width 265 height 31
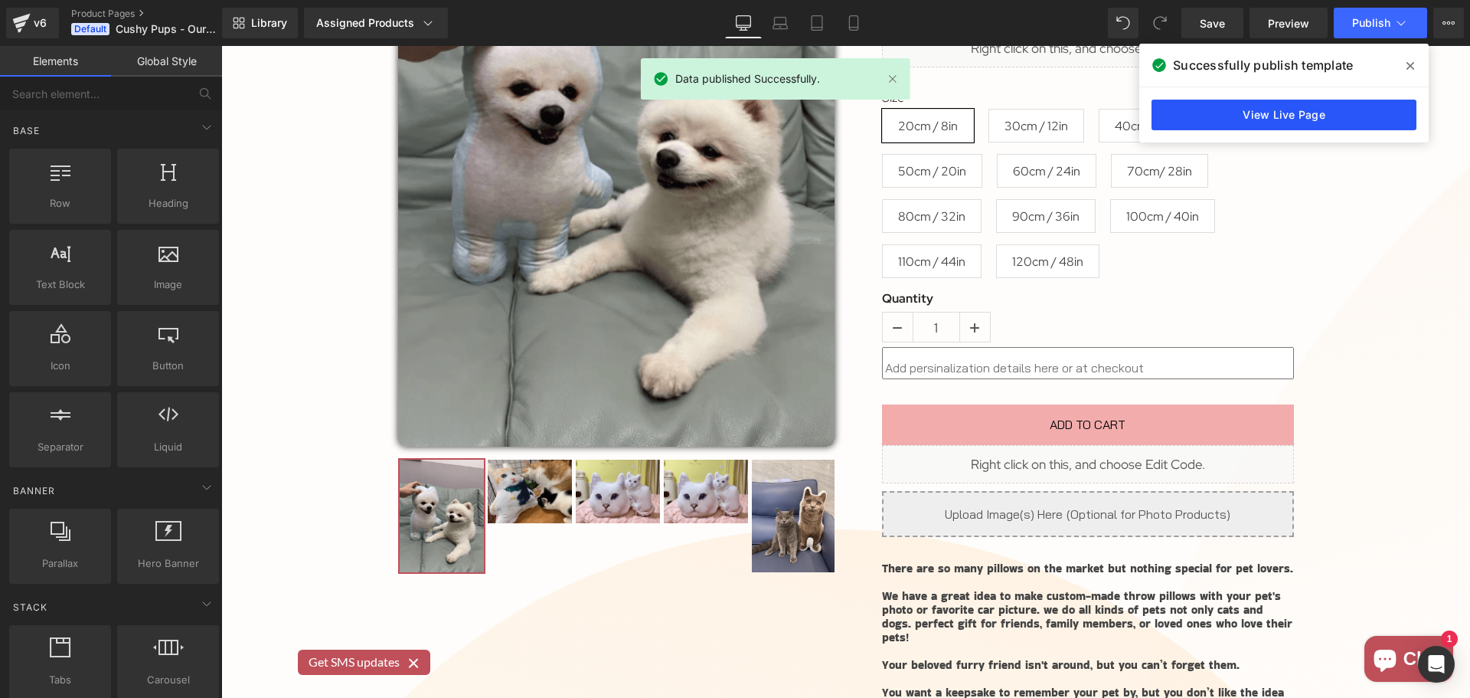
click at [1277, 116] on link "View Live Page" at bounding box center [1284, 115] width 265 height 31
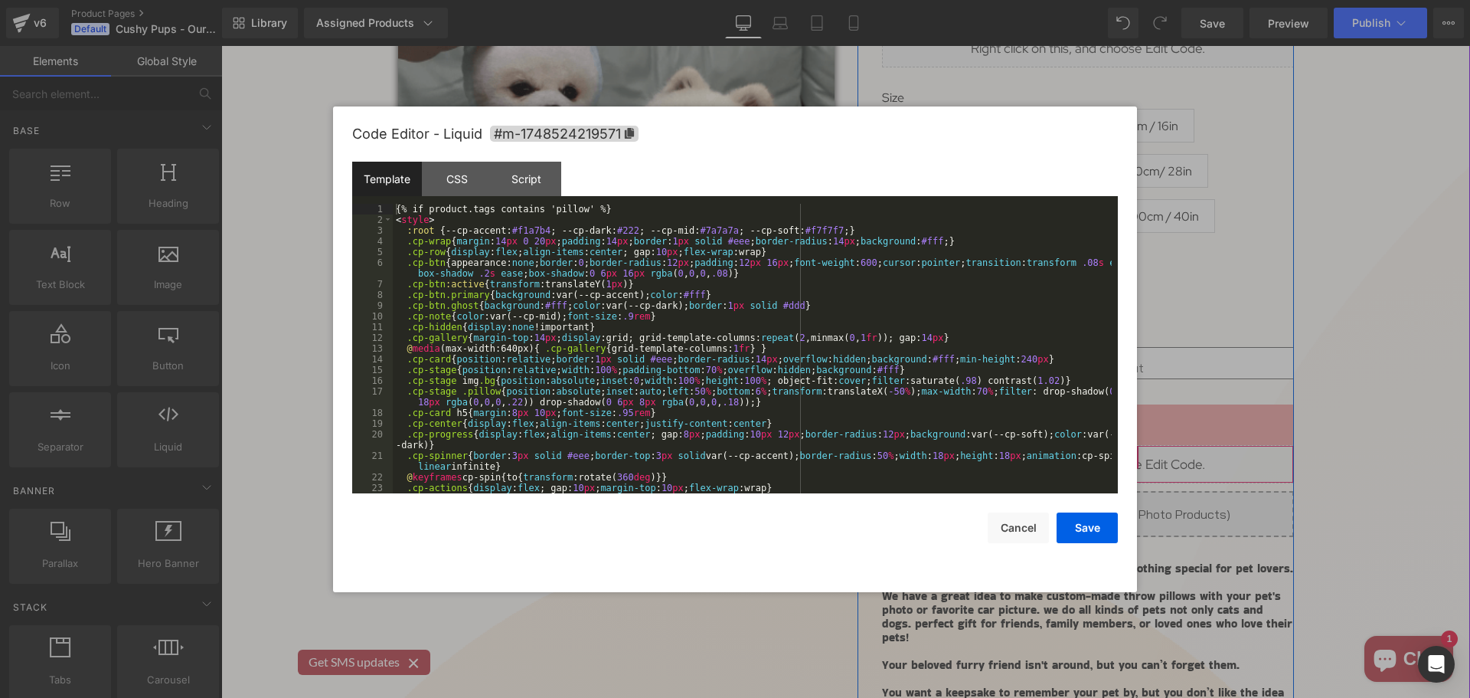
click at [1104, 456] on div "Liquid" at bounding box center [1088, 464] width 412 height 38
click at [695, 342] on div "{% if product.tags contains 'pillow' %} < style > :root { --cp-accent: #f1a7b4 …" at bounding box center [752, 359] width 719 height 311
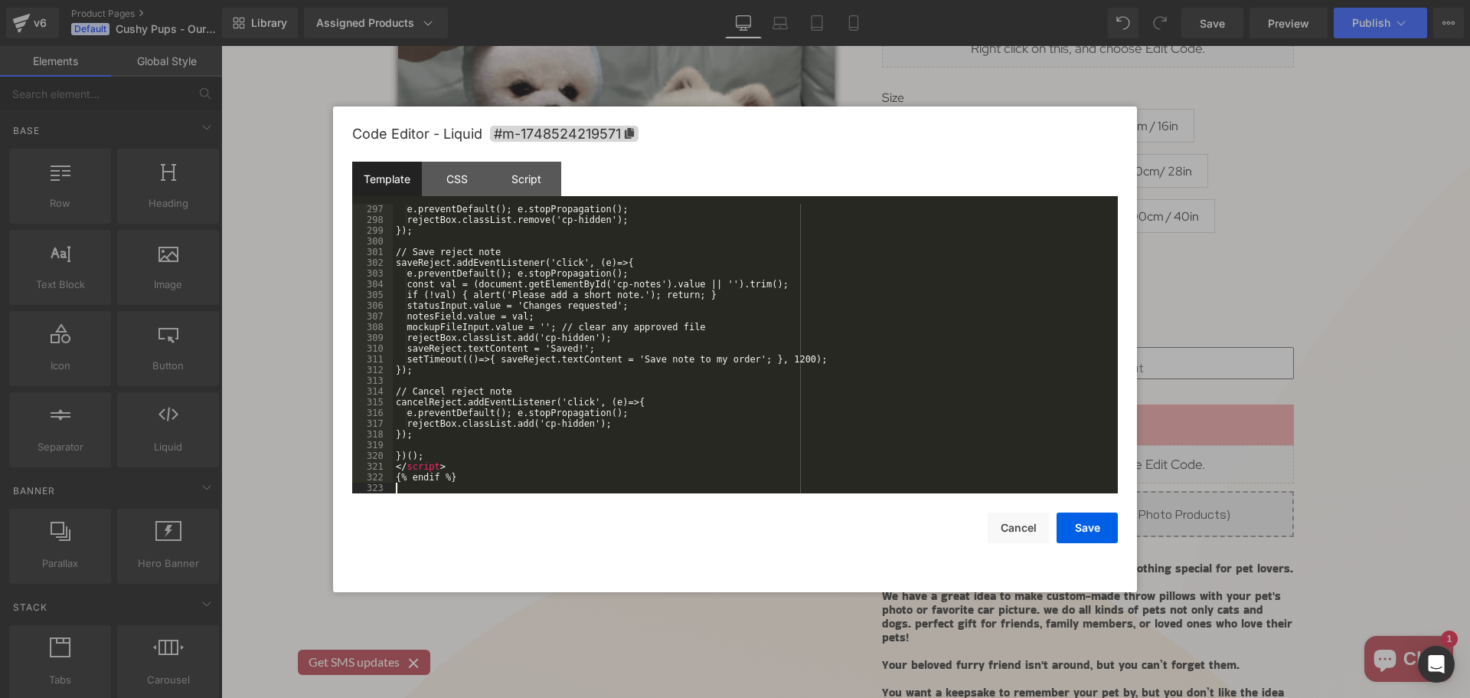
scroll to position [3227, 0]
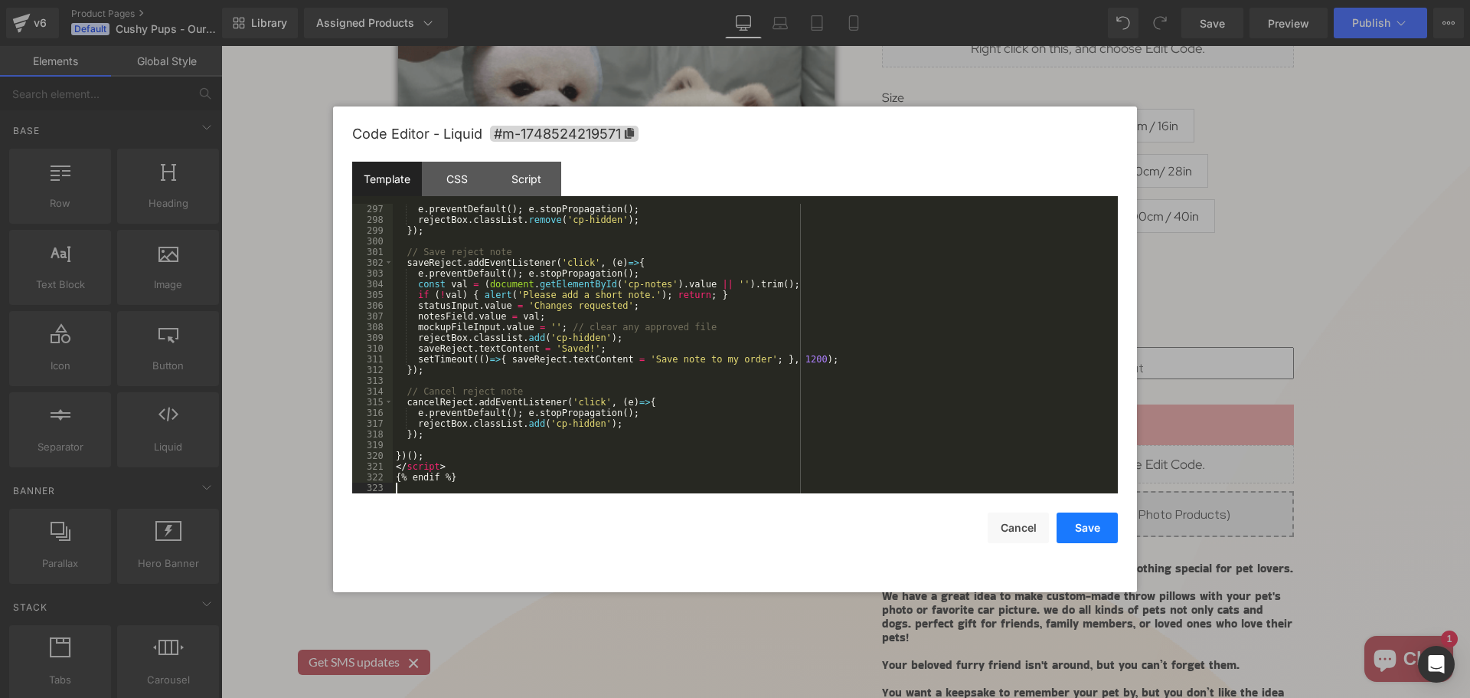
click at [1099, 528] on button "Save" at bounding box center [1087, 527] width 61 height 31
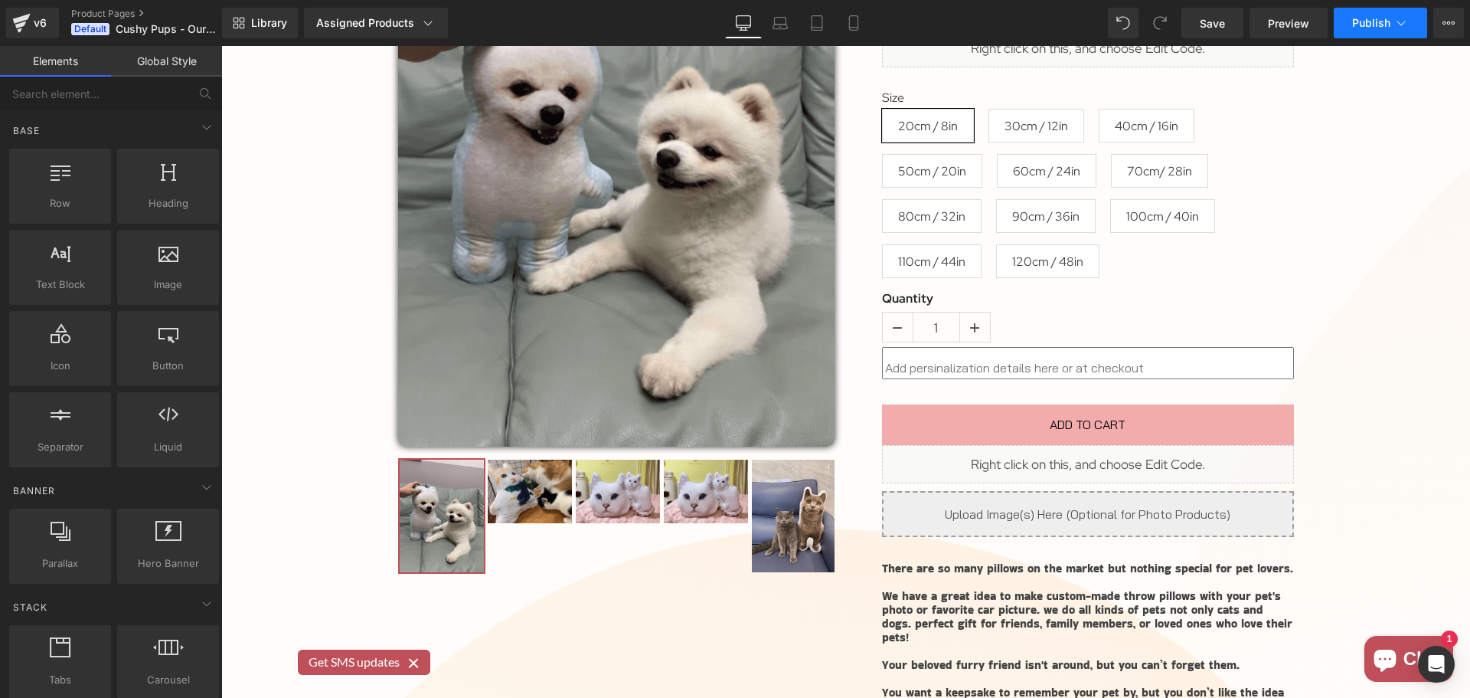
click at [1374, 15] on button "Publish" at bounding box center [1380, 23] width 93 height 31
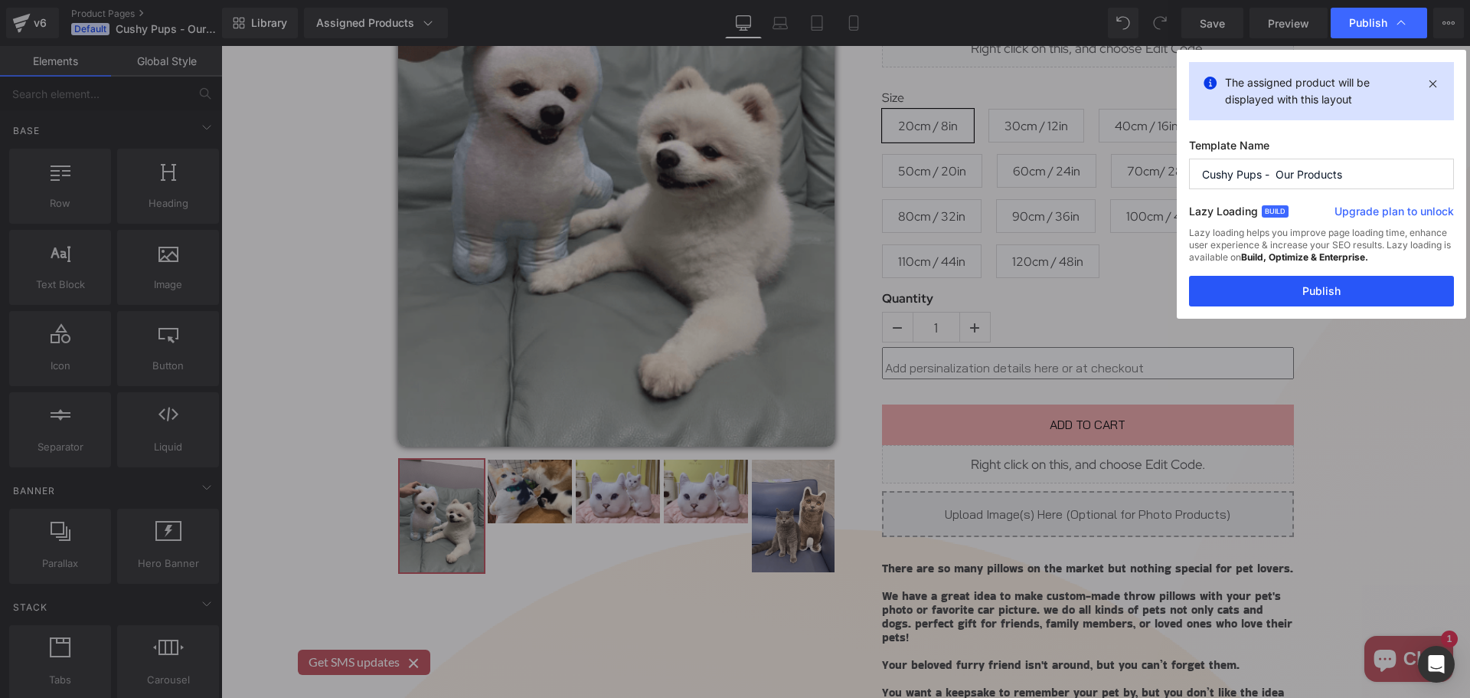
click at [1328, 301] on button "Publish" at bounding box center [1321, 291] width 265 height 31
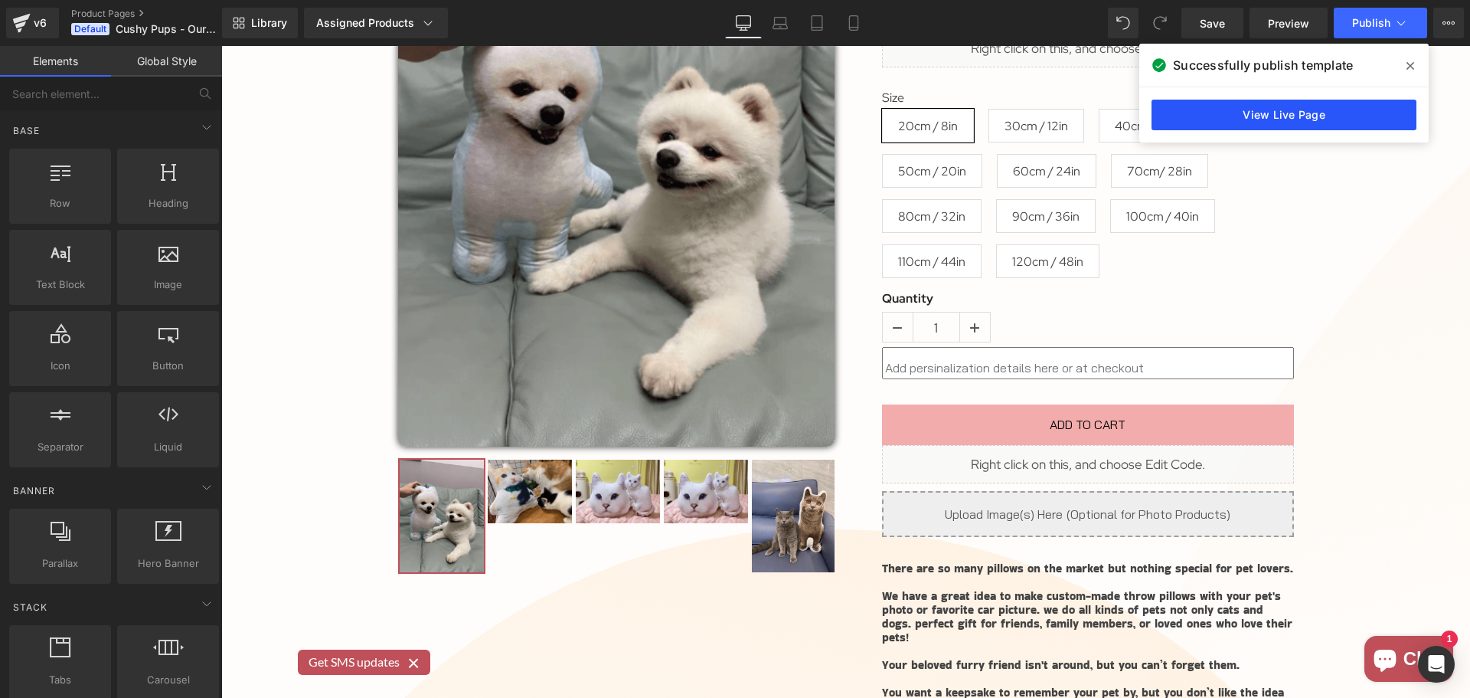
click at [1362, 103] on link "View Live Page" at bounding box center [1284, 115] width 265 height 31
